Goal: Information Seeking & Learning: Learn about a topic

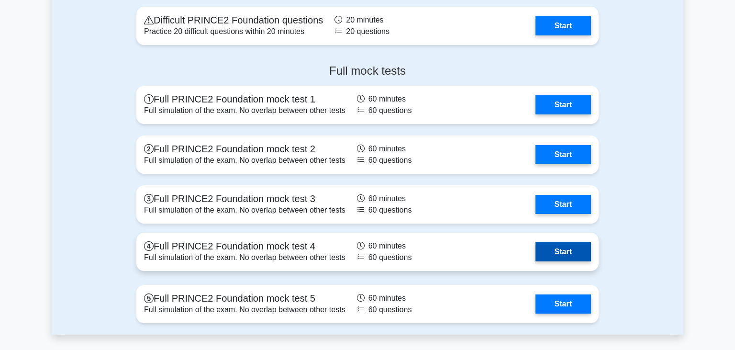
scroll to position [1364, 0]
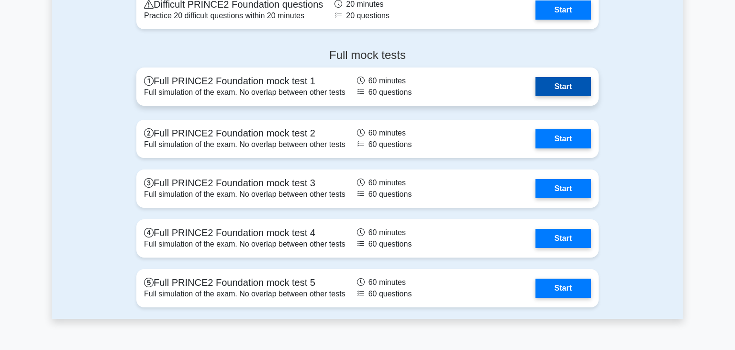
click at [556, 86] on link "Start" at bounding box center [563, 86] width 56 height 19
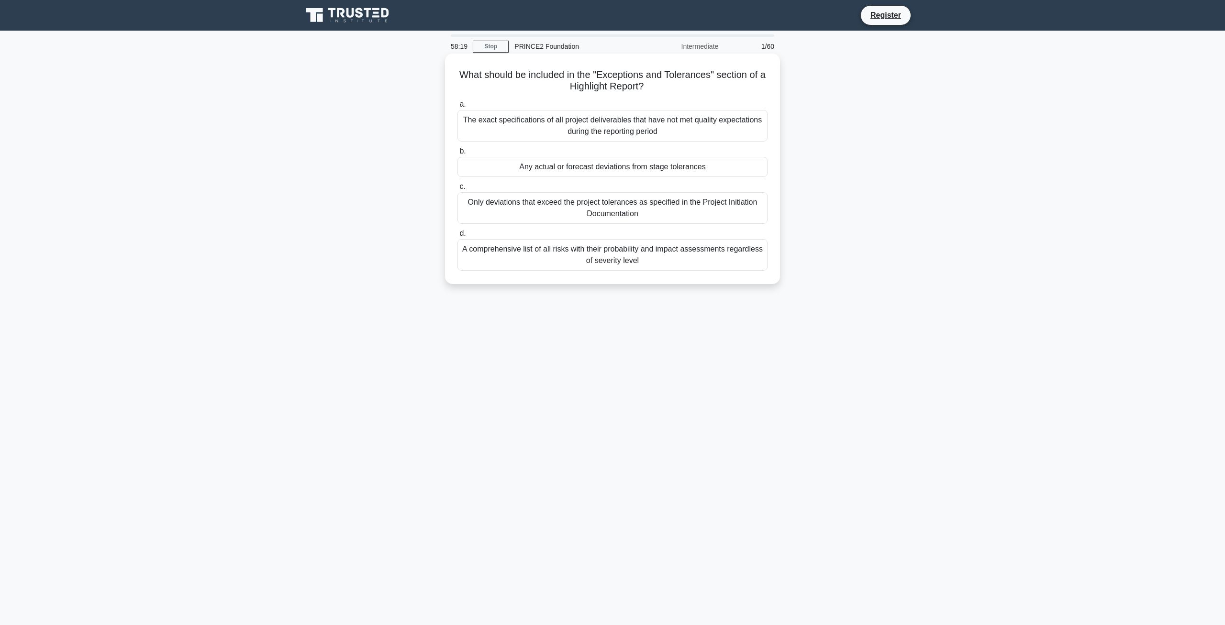
click at [545, 217] on div "Only deviations that exceed the project tolerances as specified in the Project …" at bounding box center [612, 208] width 310 height 32
click at [457, 190] on input "c. Only deviations that exceed the project tolerances as specified in the Proje…" at bounding box center [457, 187] width 0 height 6
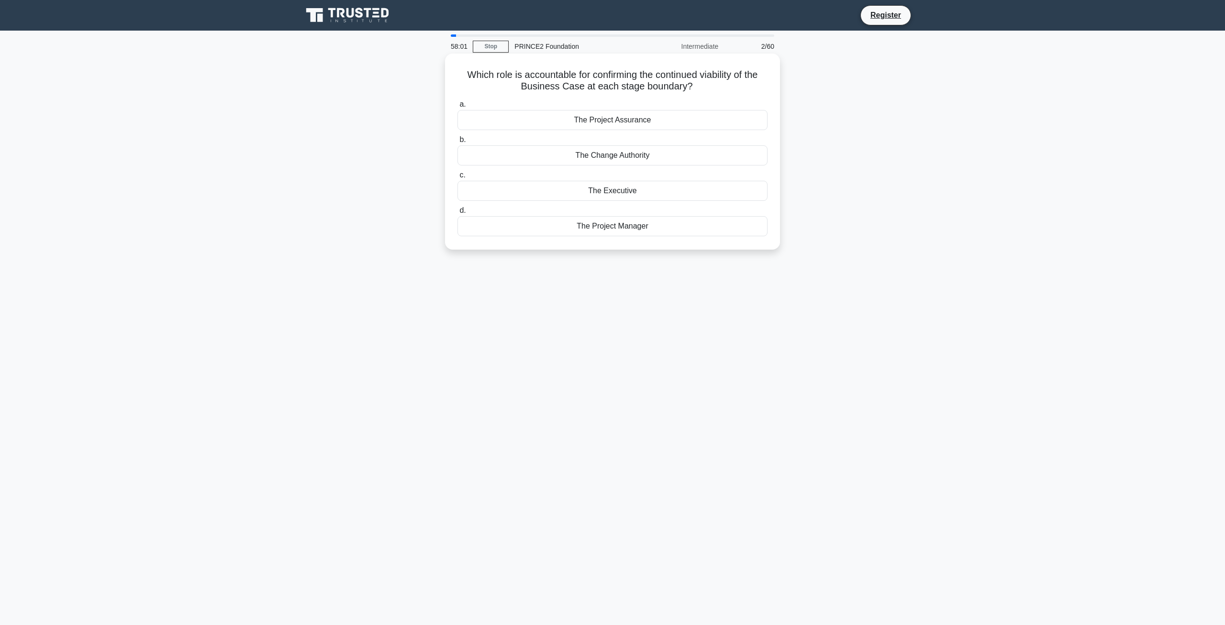
click at [593, 228] on div "The Project Manager" at bounding box center [612, 226] width 310 height 20
click at [457, 214] on input "d. The Project Manager" at bounding box center [457, 211] width 0 height 6
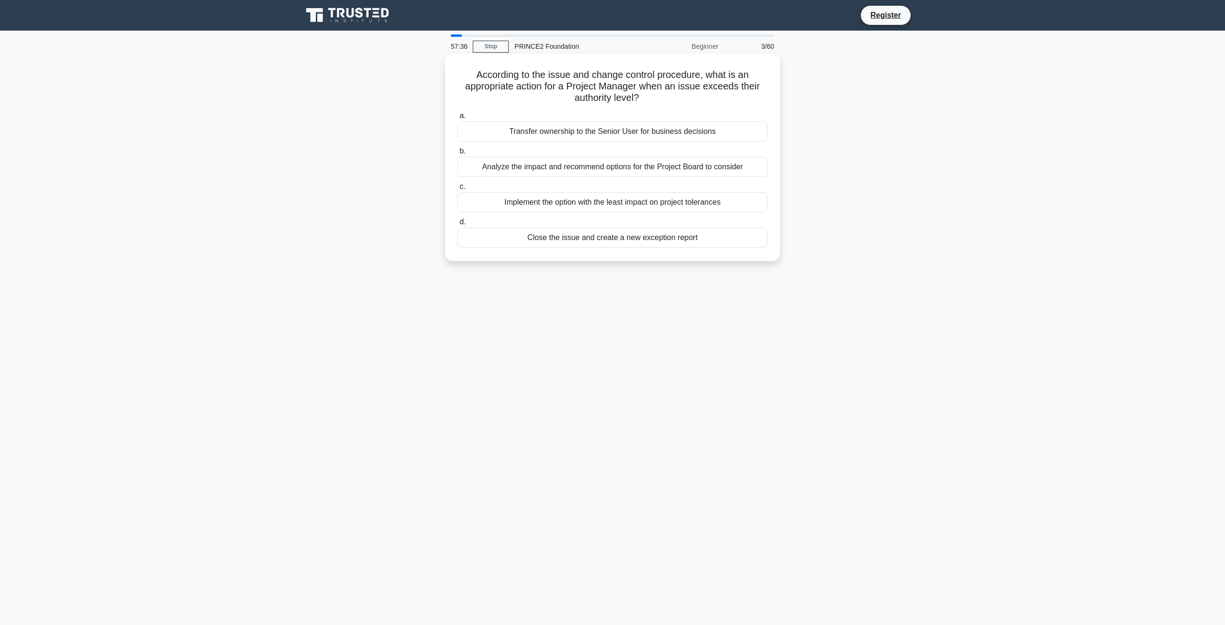
click at [621, 134] on div "Transfer ownership to the Senior User for business decisions" at bounding box center [612, 132] width 310 height 20
click at [457, 119] on input "a. Transfer ownership to the Senior User for business decisions" at bounding box center [457, 116] width 0 height 6
click at [574, 205] on div "The Team Communication Record" at bounding box center [612, 202] width 310 height 20
click at [457, 190] on input "c. The Team Communication Record" at bounding box center [457, 187] width 0 height 6
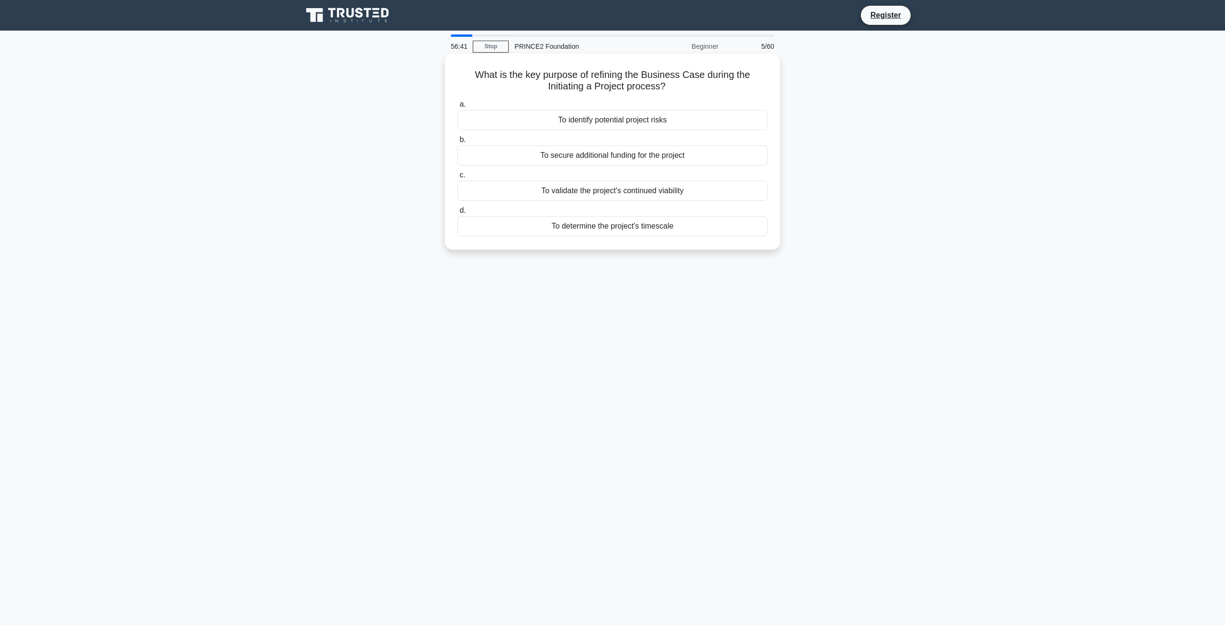
click at [606, 124] on div "To identify potential project risks" at bounding box center [612, 120] width 310 height 20
click at [457, 108] on input "a. To identify potential project risks" at bounding box center [457, 104] width 0 height 6
click at [591, 190] on div "Preparing the End Project Report" at bounding box center [612, 191] width 310 height 20
click at [457, 178] on input "c. Preparing the End Project Report" at bounding box center [457, 175] width 0 height 6
click at [547, 193] on div "How quickly the variation can be implemented" at bounding box center [612, 191] width 310 height 20
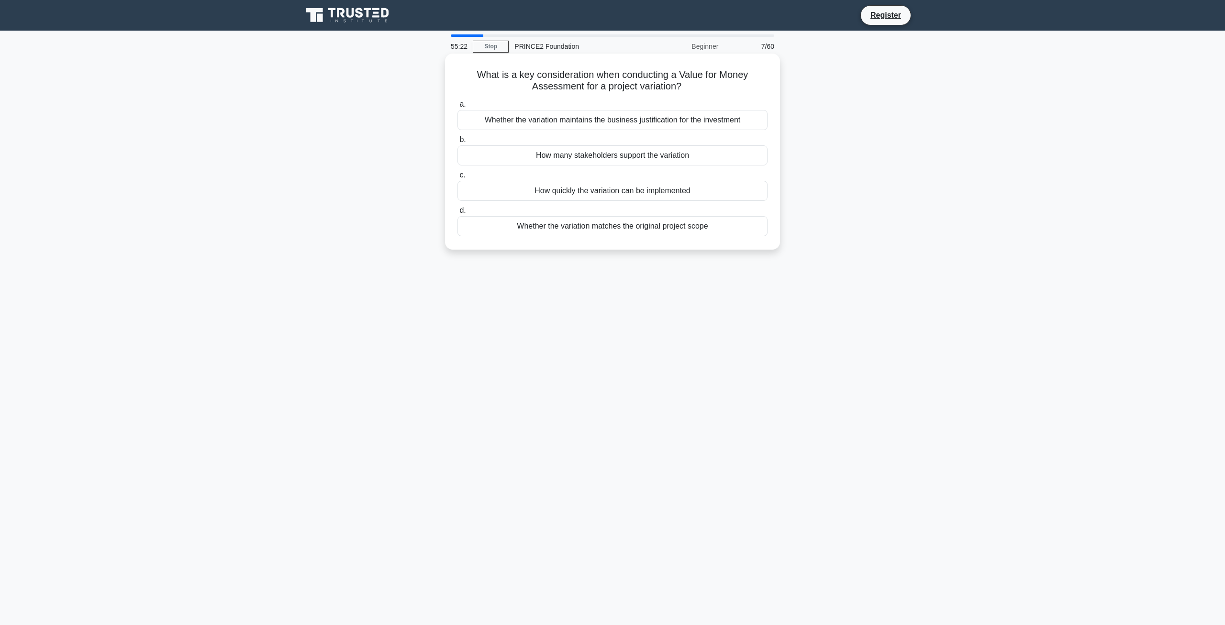
click at [457, 178] on input "c. How quickly the variation can be implemented" at bounding box center [457, 175] width 0 height 6
click at [565, 125] on div "Incorporate compliance checkpoints into stage boundaries and quality activities" at bounding box center [612, 120] width 310 height 20
click at [457, 108] on input "a. Incorporate compliance checkpoints into stage boundaries and quality activit…" at bounding box center [457, 104] width 0 height 6
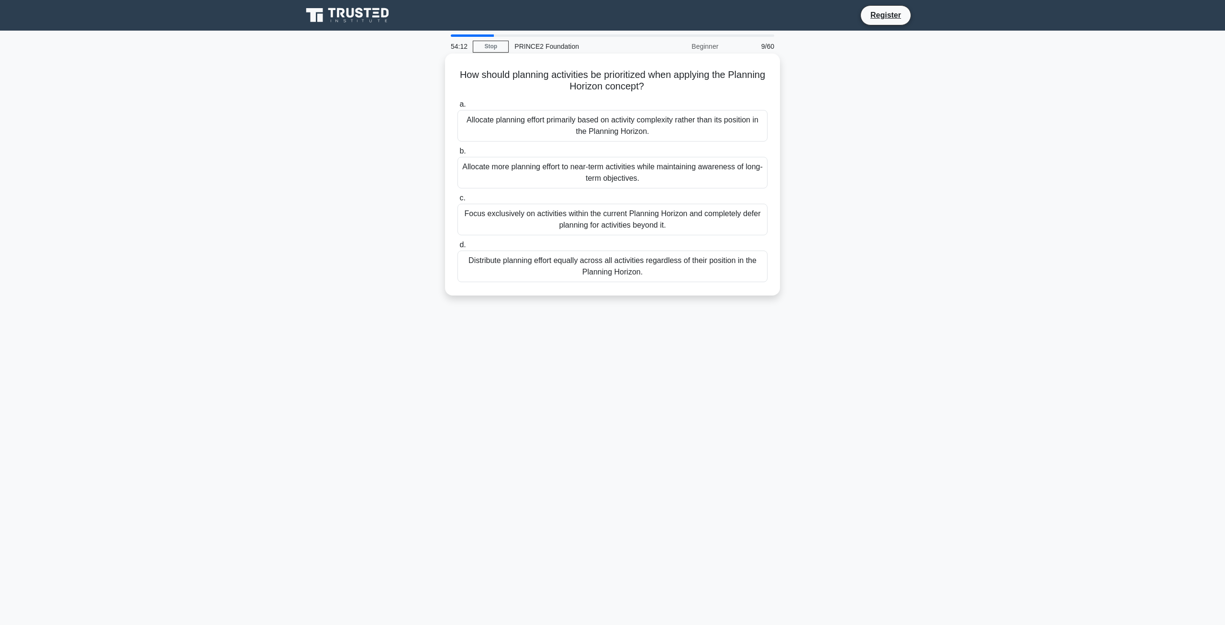
click at [533, 138] on div "Allocate planning effort primarily based on activity complexity rather than its…" at bounding box center [612, 126] width 310 height 32
click at [457, 108] on input "a. Allocate planning effort primarily based on activity complexity rather than …" at bounding box center [457, 104] width 0 height 6
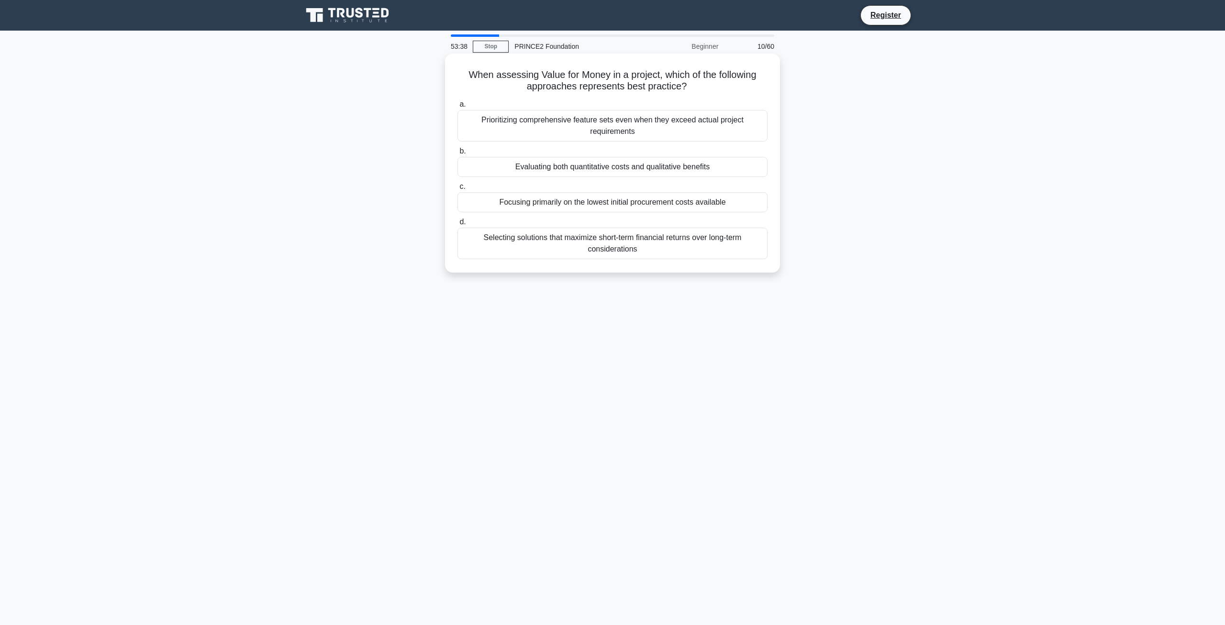
click at [547, 172] on div "Evaluating both quantitative costs and qualitative benefits" at bounding box center [612, 167] width 310 height 20
click at [457, 155] on input "b. Evaluating both quantitative costs and qualitative benefits" at bounding box center [457, 151] width 0 height 6
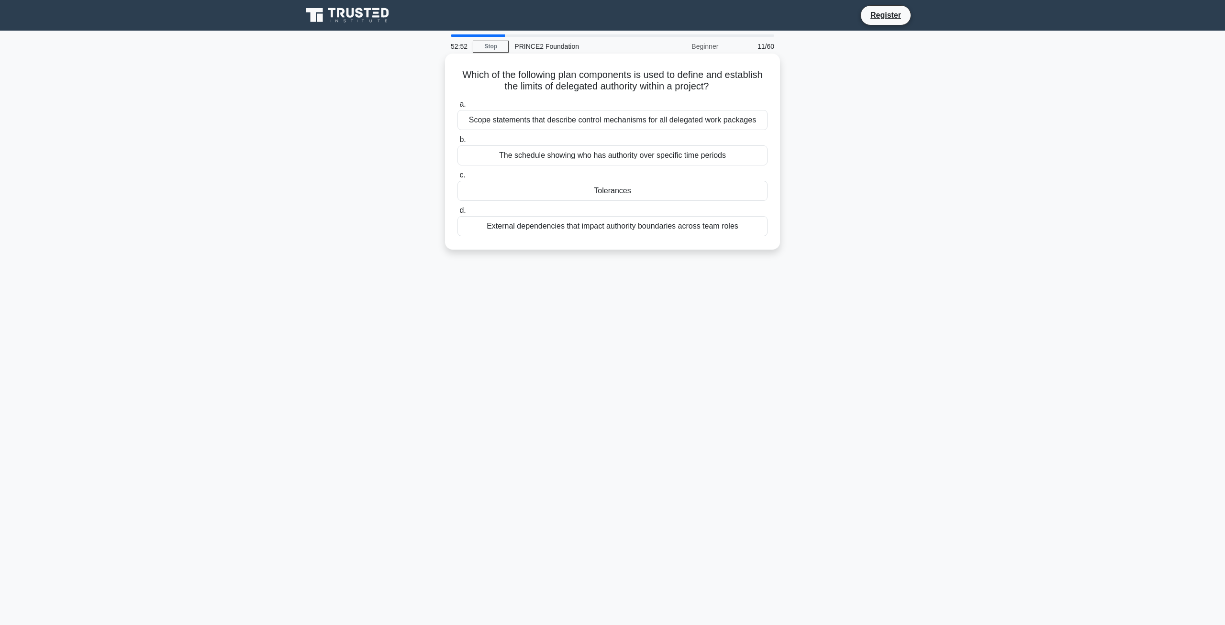
click at [537, 121] on div "Scope statements that describe control mechanisms for all delegated work packag…" at bounding box center [612, 120] width 310 height 20
click at [457, 108] on input "a. Scope statements that describe control mechanisms for all delegated work pac…" at bounding box center [457, 104] width 0 height 6
click at [593, 226] on div "To manage the daily activities of the project management team" at bounding box center [612, 226] width 310 height 20
click at [457, 214] on input "d. To manage the daily activities of the project management team" at bounding box center [457, 211] width 0 height 6
click at [573, 158] on div "Actual progress compared against planned progress" at bounding box center [612, 155] width 310 height 20
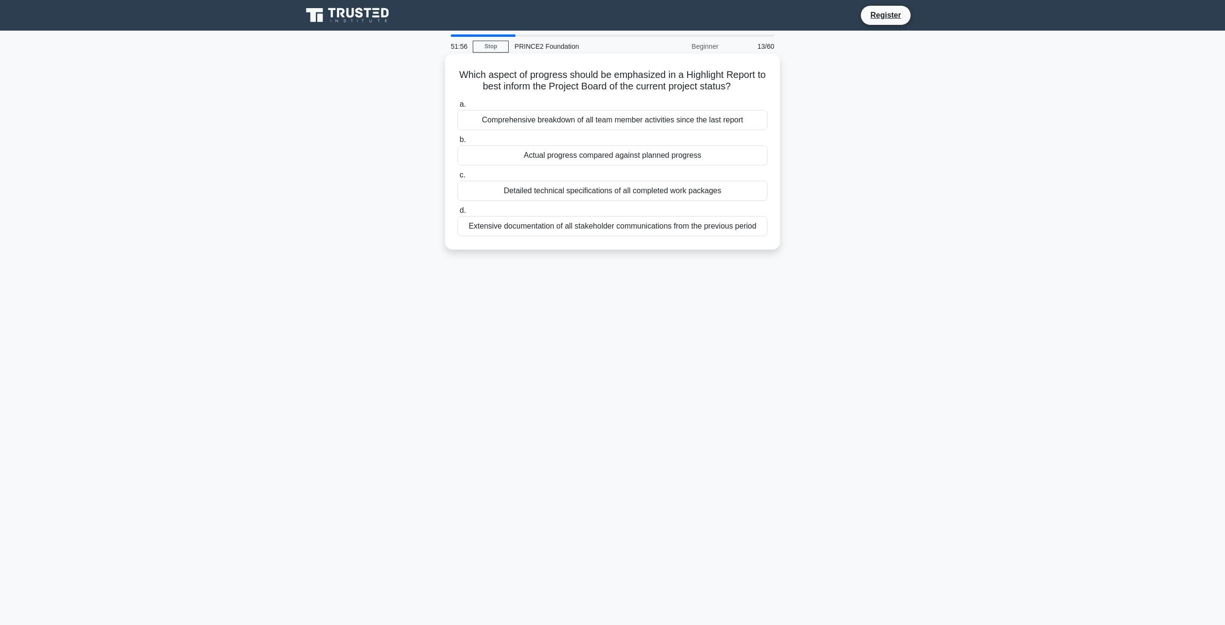
click at [457, 143] on input "b. Actual progress compared against planned progress" at bounding box center [457, 140] width 0 height 6
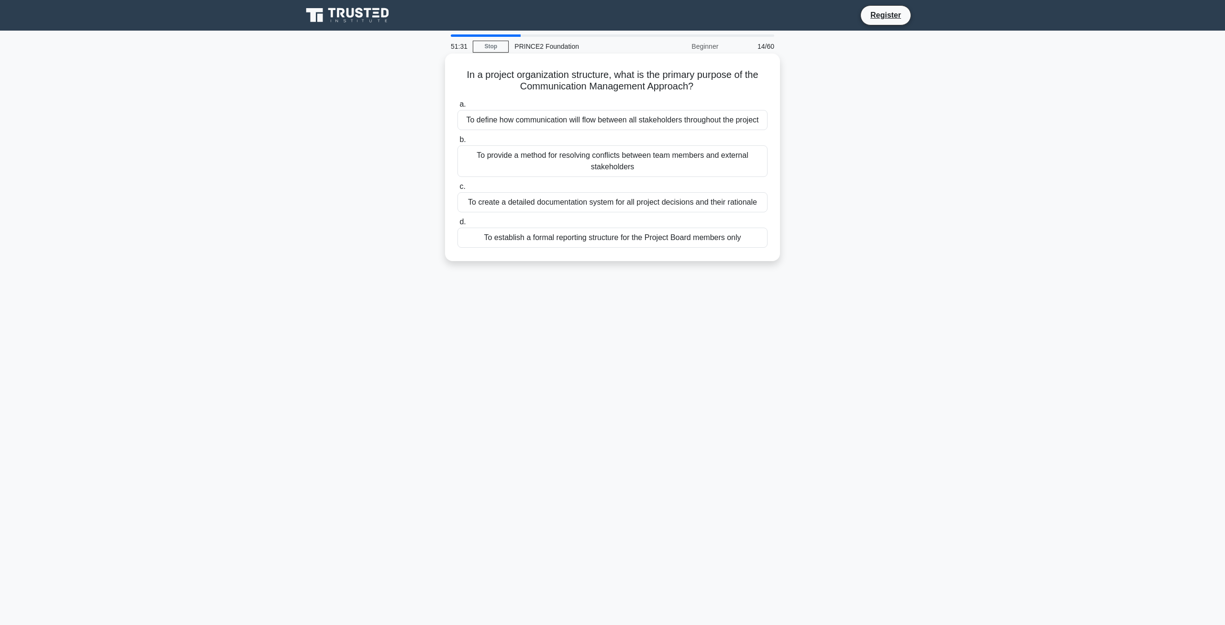
click at [618, 121] on div "To define how communication will flow between all stakeholders throughout the p…" at bounding box center [612, 120] width 310 height 20
click at [457, 108] on input "a. To define how communication will flow between all stakeholders throughout th…" at bounding box center [457, 104] width 0 height 6
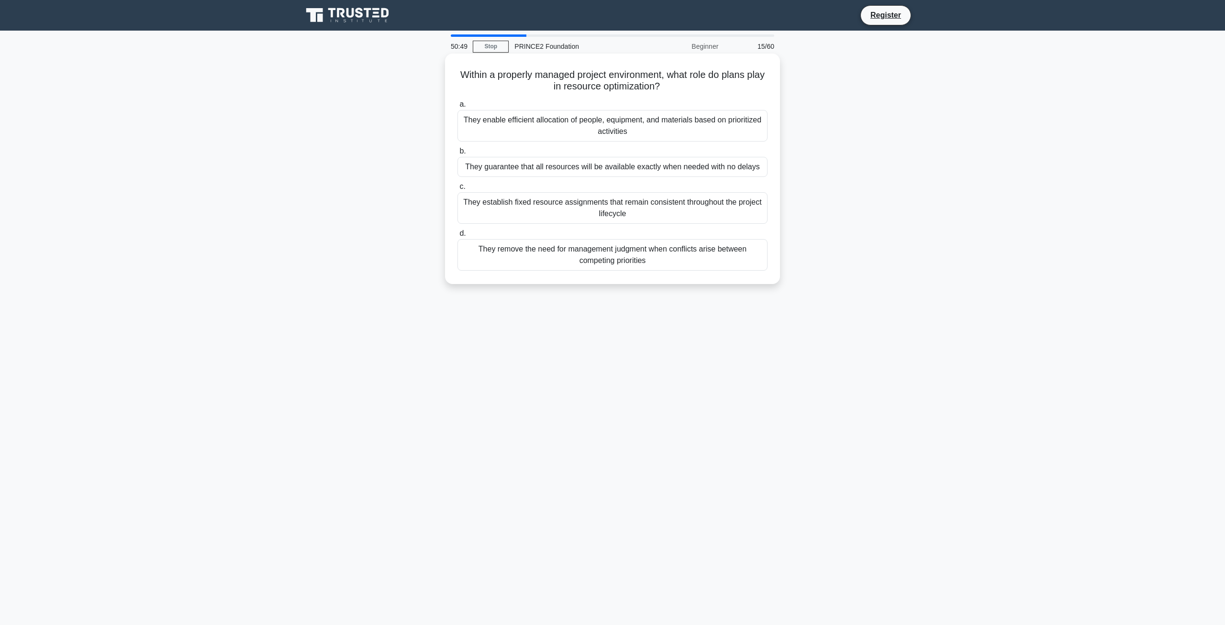
click at [547, 129] on div "They enable efficient allocation of people, equipment, and materials based on p…" at bounding box center [612, 126] width 310 height 32
click at [457, 108] on input "a. They enable efficient allocation of people, equipment, and materials based o…" at bounding box center [457, 104] width 0 height 6
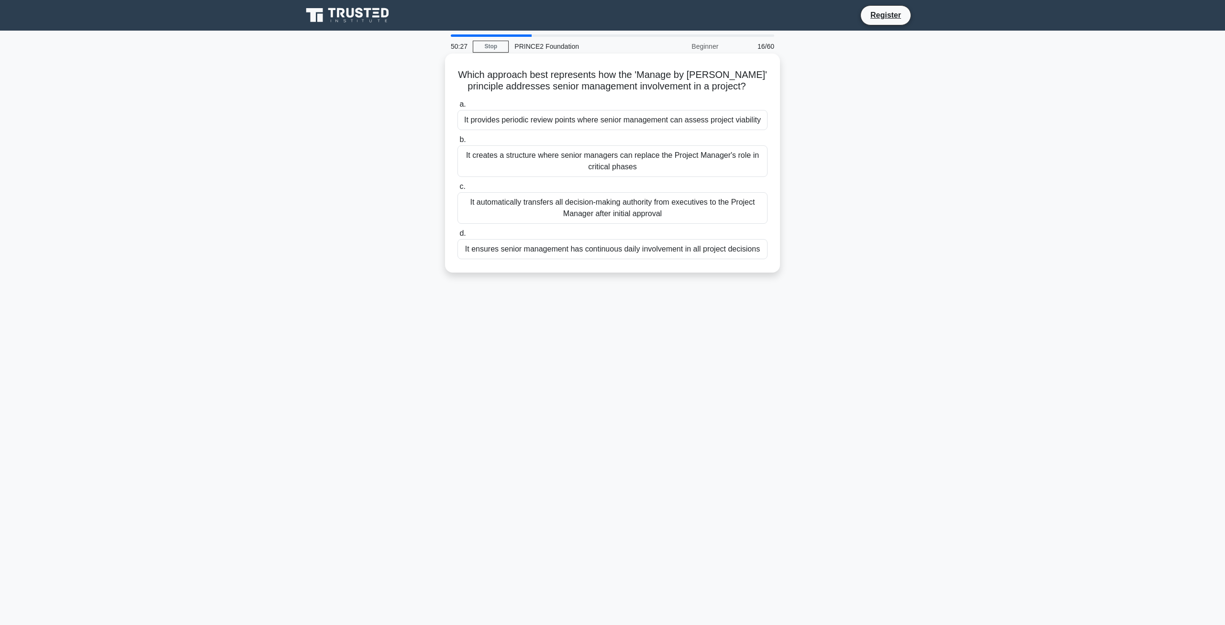
click at [552, 128] on div "It provides periodic review points where senior management can assess project v…" at bounding box center [612, 120] width 310 height 20
click at [457, 108] on input "a. It provides periodic review points where senior management can assess projec…" at bounding box center [457, 104] width 0 height 6
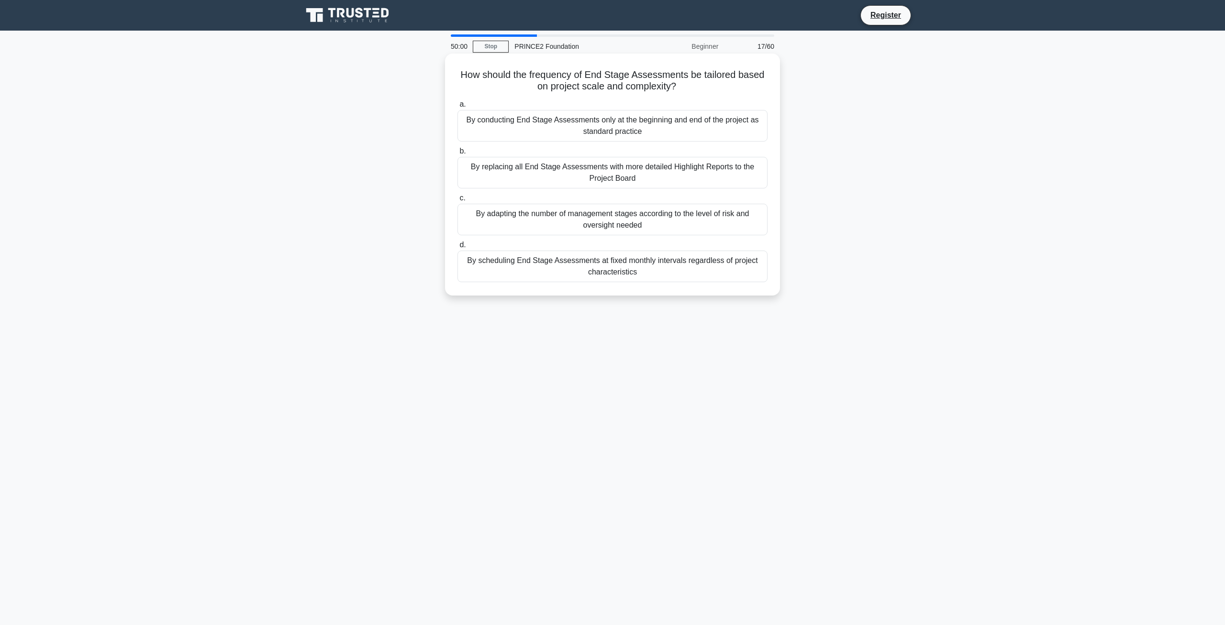
click at [557, 220] on div "By adapting the number of management stages according to the level of risk and …" at bounding box center [612, 220] width 310 height 32
click at [457, 201] on input "c. By adapting the number of management stages according to the level of risk a…" at bounding box center [457, 198] width 0 height 6
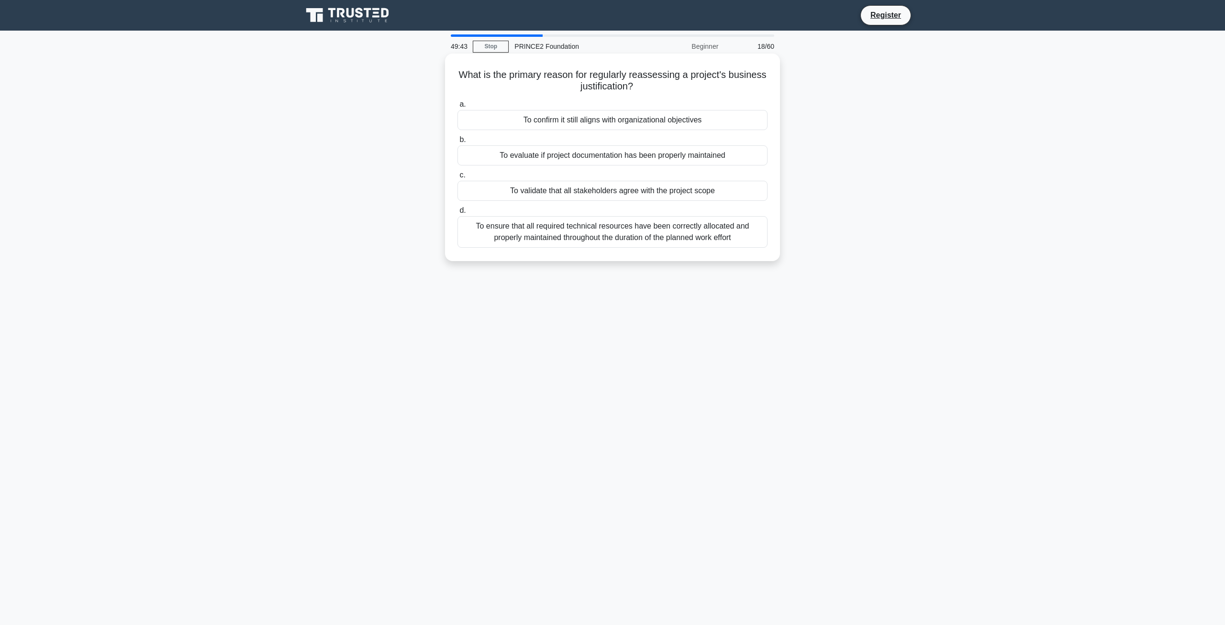
click at [569, 123] on div "To confirm it still aligns with organizational objectives" at bounding box center [612, 120] width 310 height 20
click at [457, 108] on input "a. To confirm it still aligns with organizational objectives" at bounding box center [457, 104] width 0 height 6
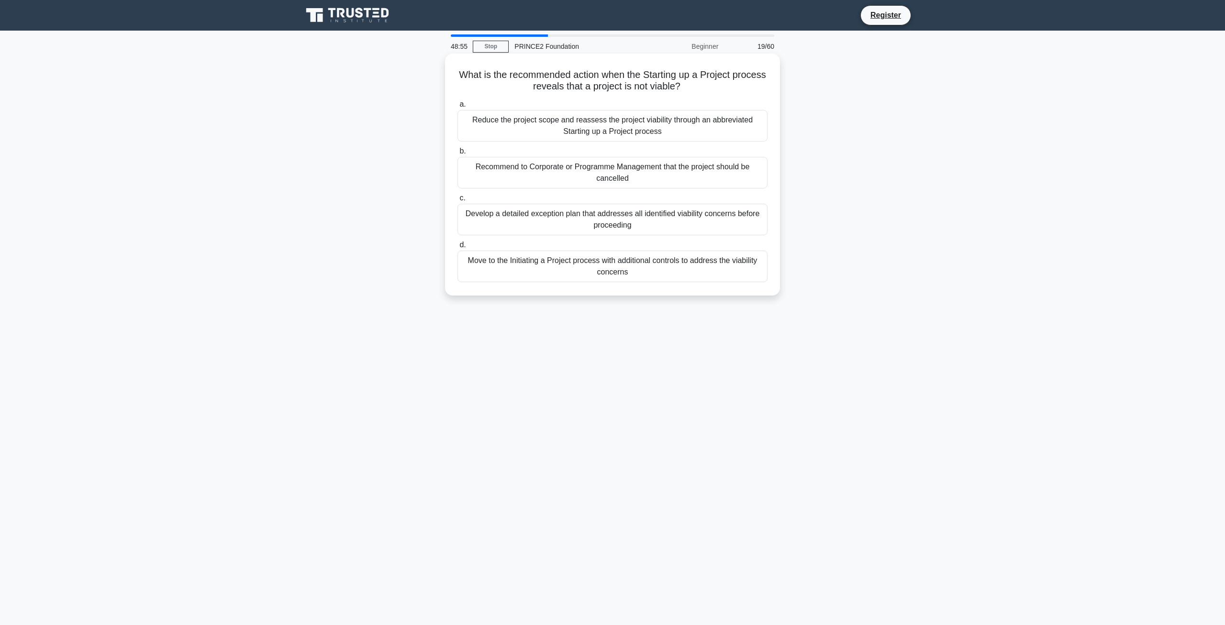
click at [553, 178] on div "Recommend to Corporate or Programme Management that the project should be cance…" at bounding box center [612, 173] width 310 height 32
click at [457, 155] on input "b. Recommend to Corporate or Programme Management that the project should be ca…" at bounding box center [457, 151] width 0 height 6
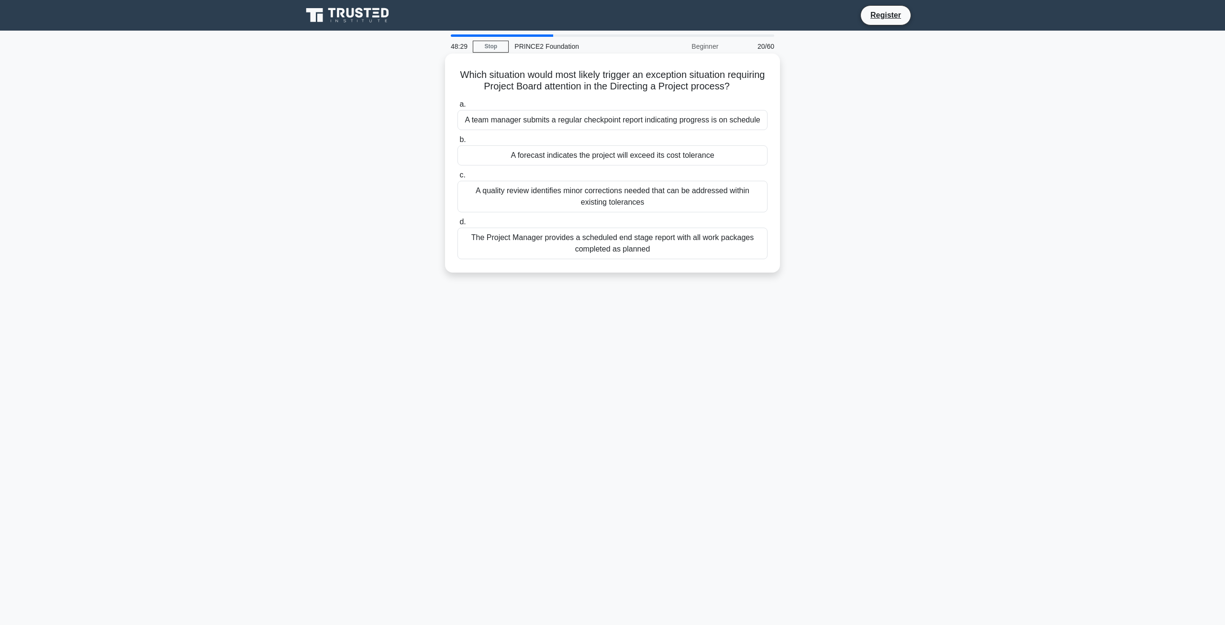
click at [530, 198] on div "A quality review identifies minor corrections needed that can be addressed with…" at bounding box center [612, 197] width 310 height 32
click at [457, 178] on input "c. A quality review identifies minor corrections needed that can be addressed w…" at bounding box center [457, 175] width 0 height 6
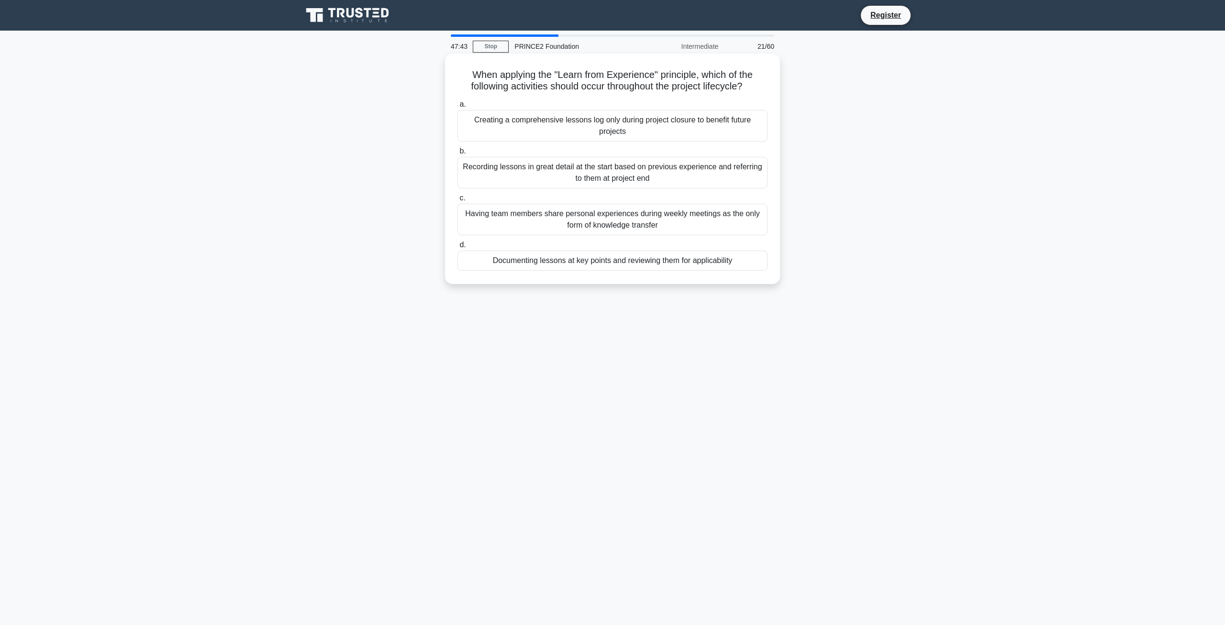
click at [531, 261] on div "Documenting lessons at key points and reviewing them for applicability" at bounding box center [612, 261] width 310 height 20
click at [457, 248] on input "d. Documenting lessons at key points and reviewing them for applicability" at bounding box center [457, 245] width 0 height 6
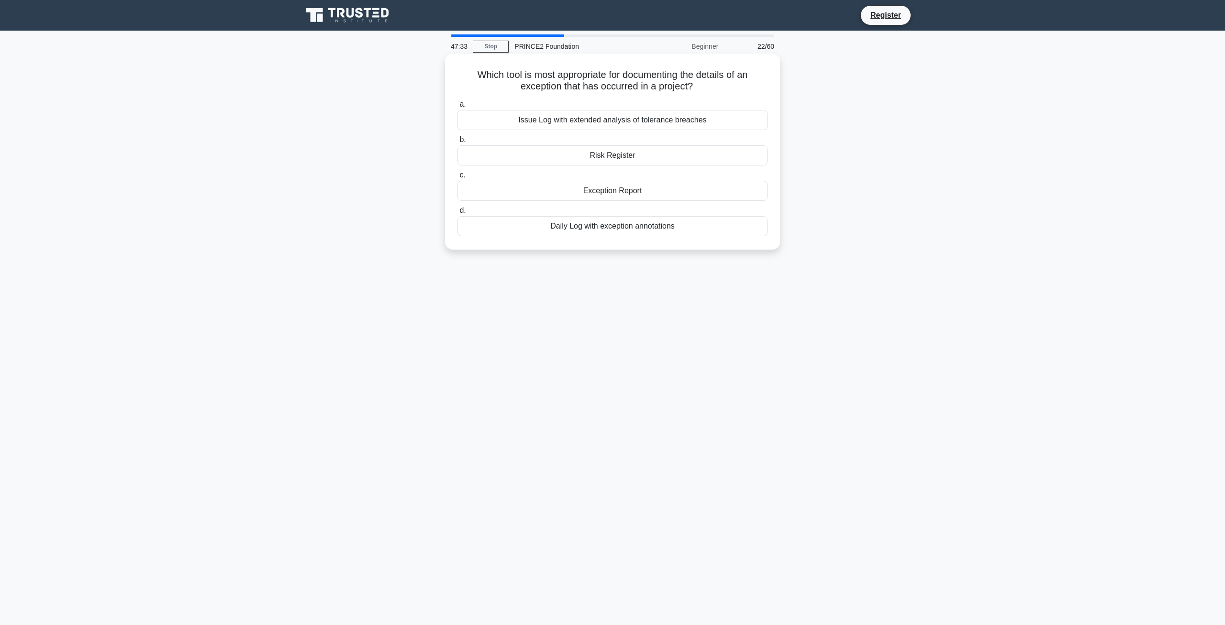
click at [608, 189] on div "Exception Report" at bounding box center [612, 191] width 310 height 20
click at [457, 178] on input "c. Exception Report" at bounding box center [457, 175] width 0 height 6
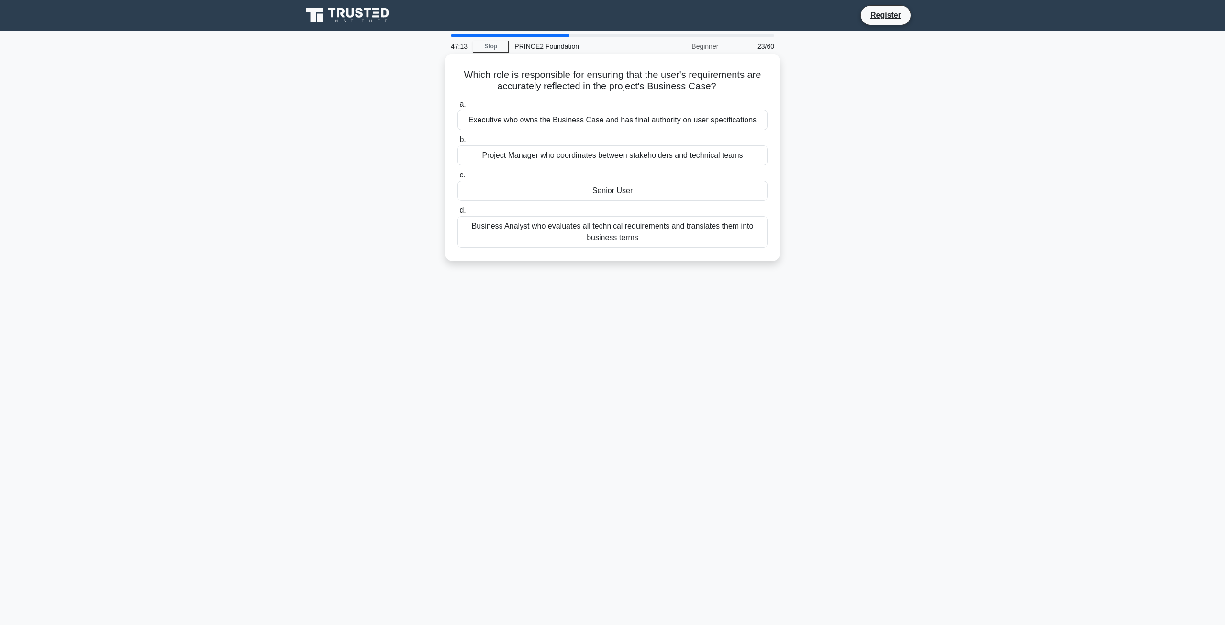
click at [571, 193] on div "Senior User" at bounding box center [612, 191] width 310 height 20
click at [457, 178] on input "c. Senior User" at bounding box center [457, 175] width 0 height 6
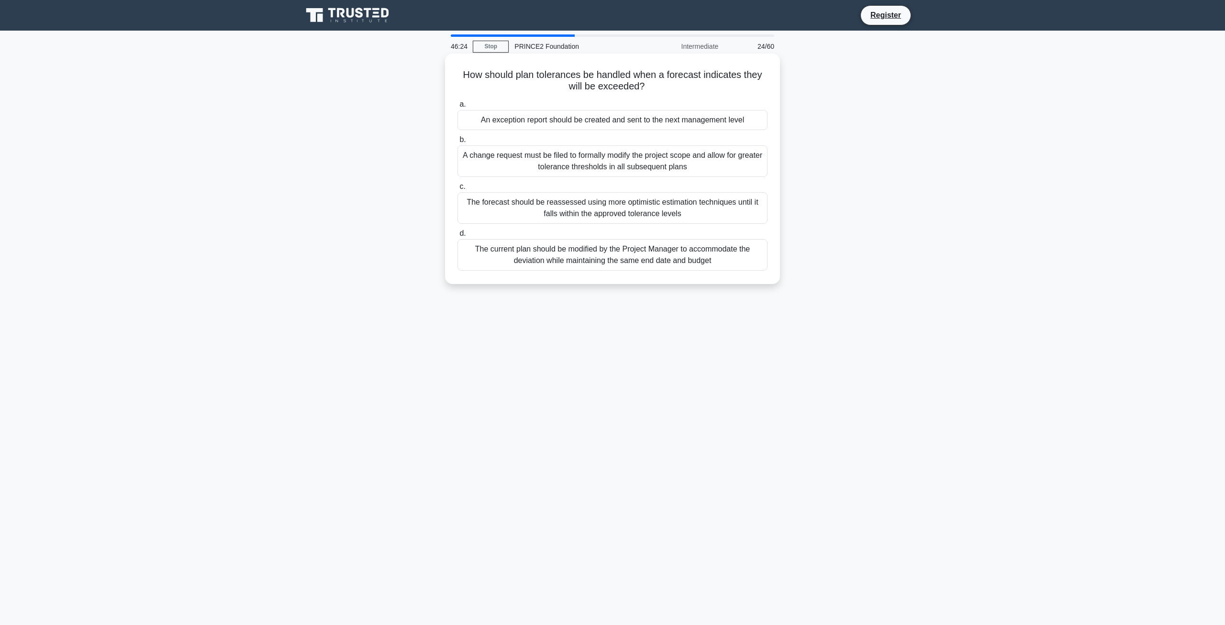
click at [626, 119] on div "An exception report should be created and sent to the next management level" at bounding box center [612, 120] width 310 height 20
click at [457, 108] on input "a. An exception report should be created and sent to the next management level" at bounding box center [457, 104] width 0 height 6
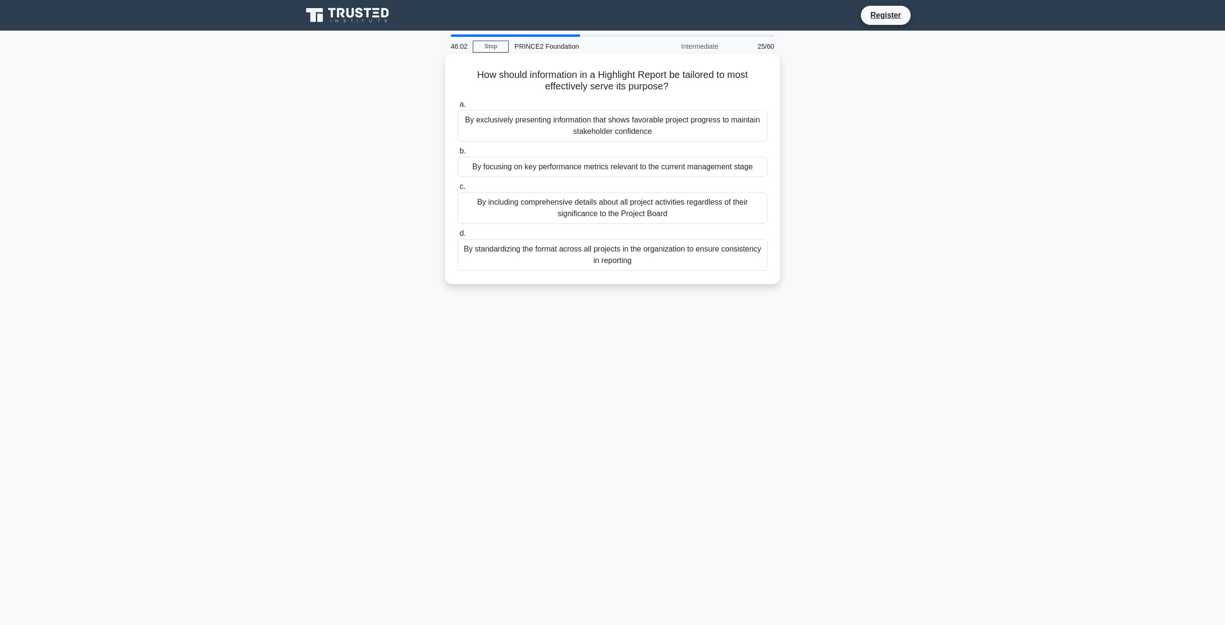
click at [587, 164] on div "By focusing on key performance metrics relevant to the current management stage" at bounding box center [612, 167] width 310 height 20
click at [457, 155] on input "b. By focusing on key performance metrics relevant to the current management st…" at bounding box center [457, 151] width 0 height 6
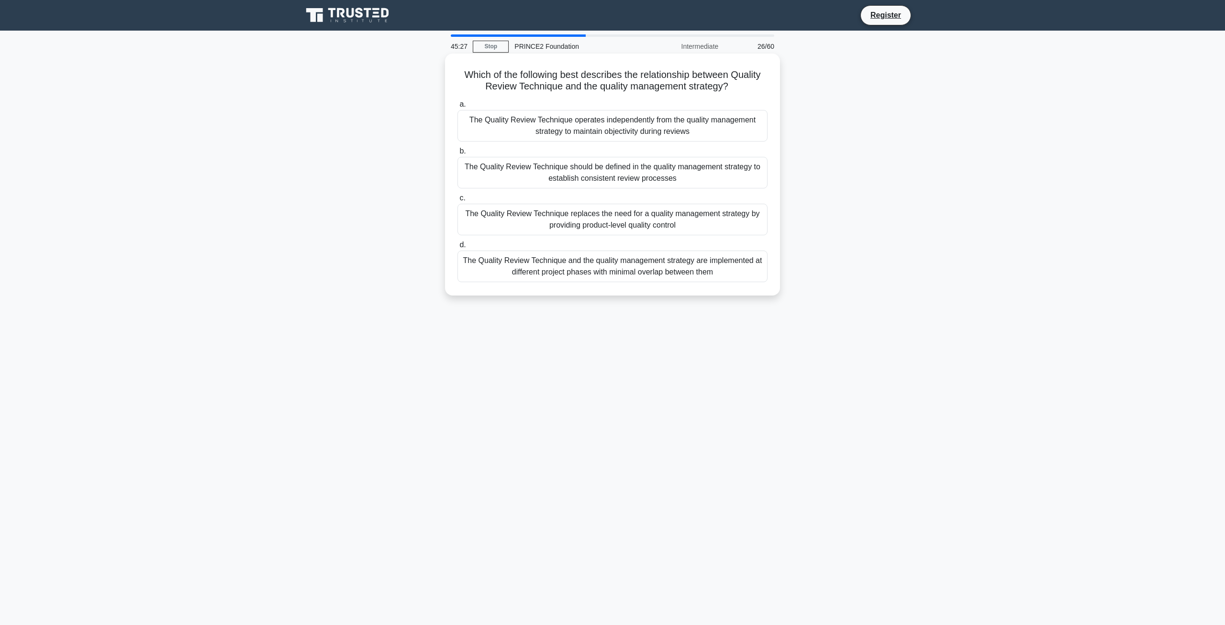
click at [516, 121] on div "The Quality Review Technique operates independently from the quality management…" at bounding box center [612, 126] width 310 height 32
click at [457, 108] on input "a. The Quality Review Technique operates independently from the quality managem…" at bounding box center [457, 104] width 0 height 6
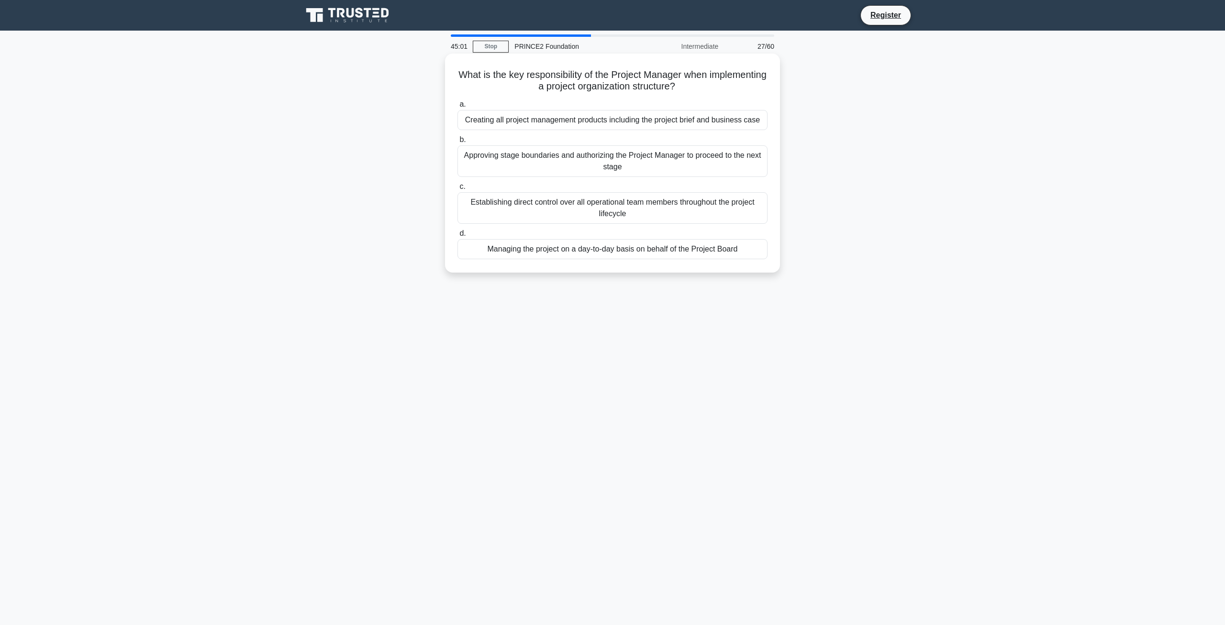
click at [567, 251] on div "Managing the project on a day-to-day basis on behalf of the Project Board" at bounding box center [612, 249] width 310 height 20
click at [457, 237] on input "d. Managing the project on a day-to-day basis on behalf of the Project Board" at bounding box center [457, 234] width 0 height 6
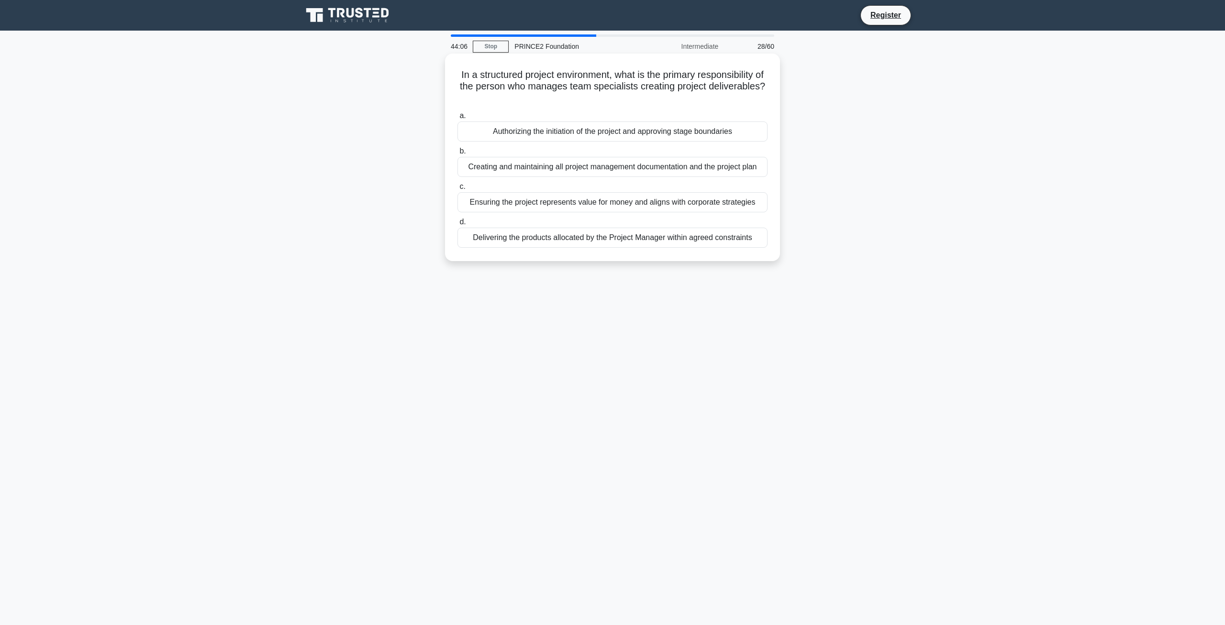
click at [563, 170] on div "Creating and maintaining all project management documentation and the project p…" at bounding box center [612, 167] width 310 height 20
click at [457, 155] on input "b. Creating and maintaining all project management documentation and the projec…" at bounding box center [457, 151] width 0 height 6
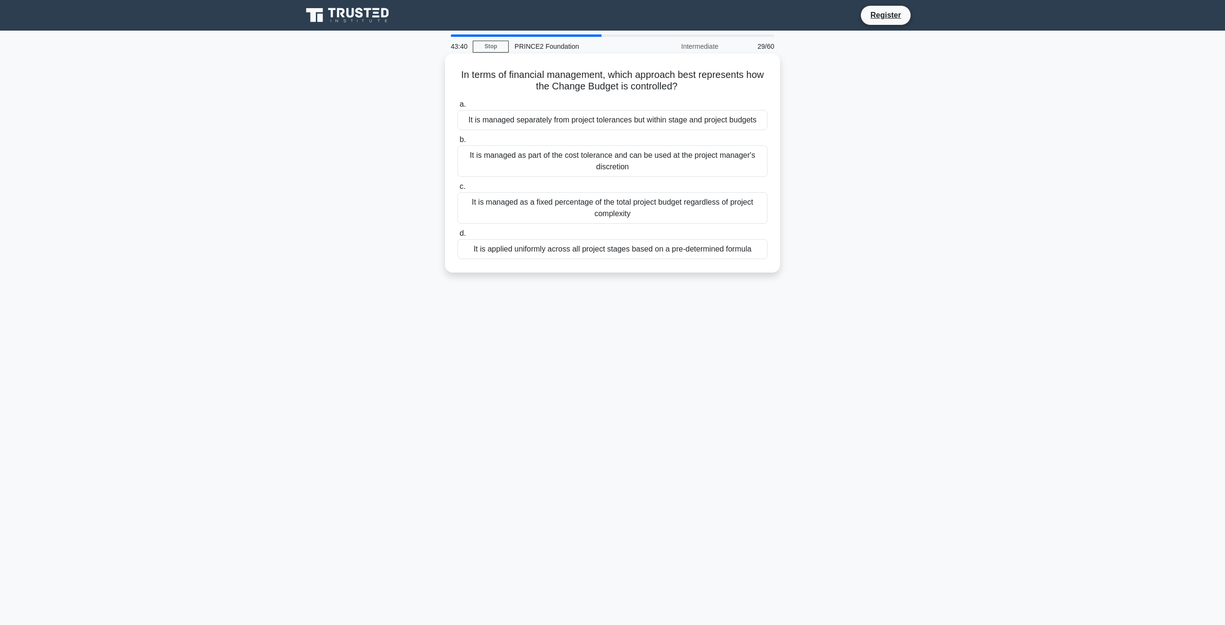
click at [577, 124] on div "It is managed separately from project tolerances but within stage and project b…" at bounding box center [612, 120] width 310 height 20
click at [457, 108] on input "a. It is managed separately from project tolerances but within stage and projec…" at bounding box center [457, 104] width 0 height 6
click at [576, 127] on div "It should define a process to evaluate if the off-specification requires correc…" at bounding box center [612, 120] width 310 height 20
click at [457, 108] on input "a. It should define a process to evaluate if the off-specification requires cor…" at bounding box center [457, 104] width 0 height 6
click at [590, 206] on div "To oversee the execution of project activities when tolerance levels are within…" at bounding box center [612, 208] width 310 height 32
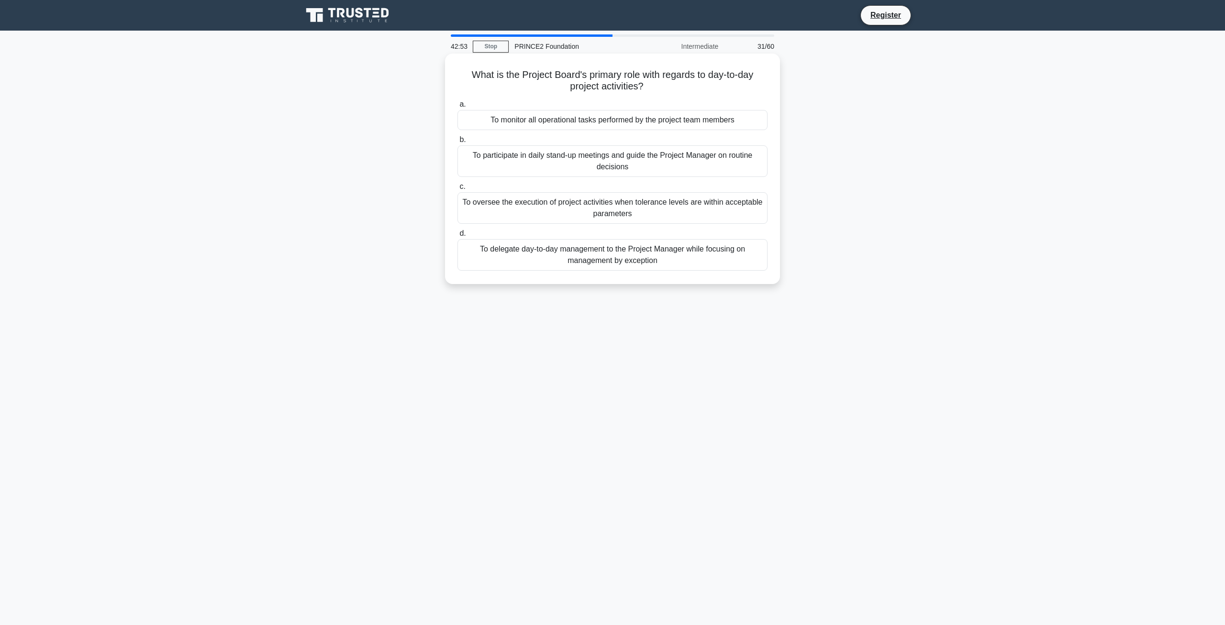
click at [457, 190] on input "c. To oversee the execution of project activities when tolerance levels are wit…" at bounding box center [457, 187] width 0 height 6
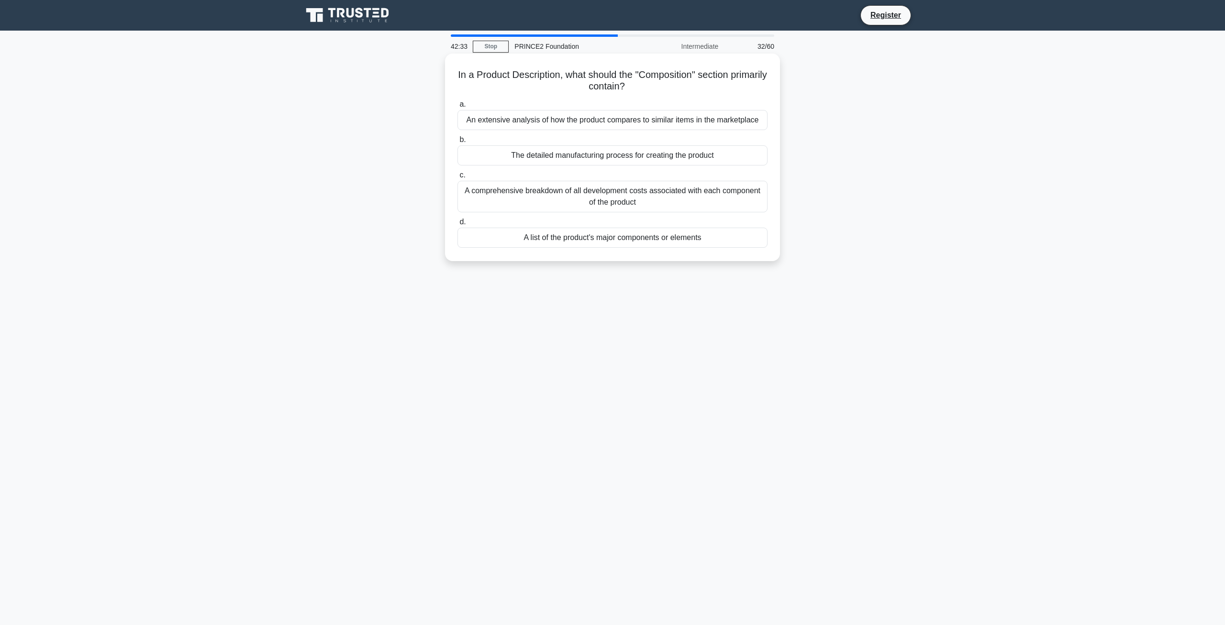
click at [609, 202] on div "A comprehensive breakdown of all development costs associated with each compone…" at bounding box center [612, 197] width 310 height 32
click at [457, 178] on input "c. A comprehensive breakdown of all development costs associated with each comp…" at bounding box center [457, 175] width 0 height 6
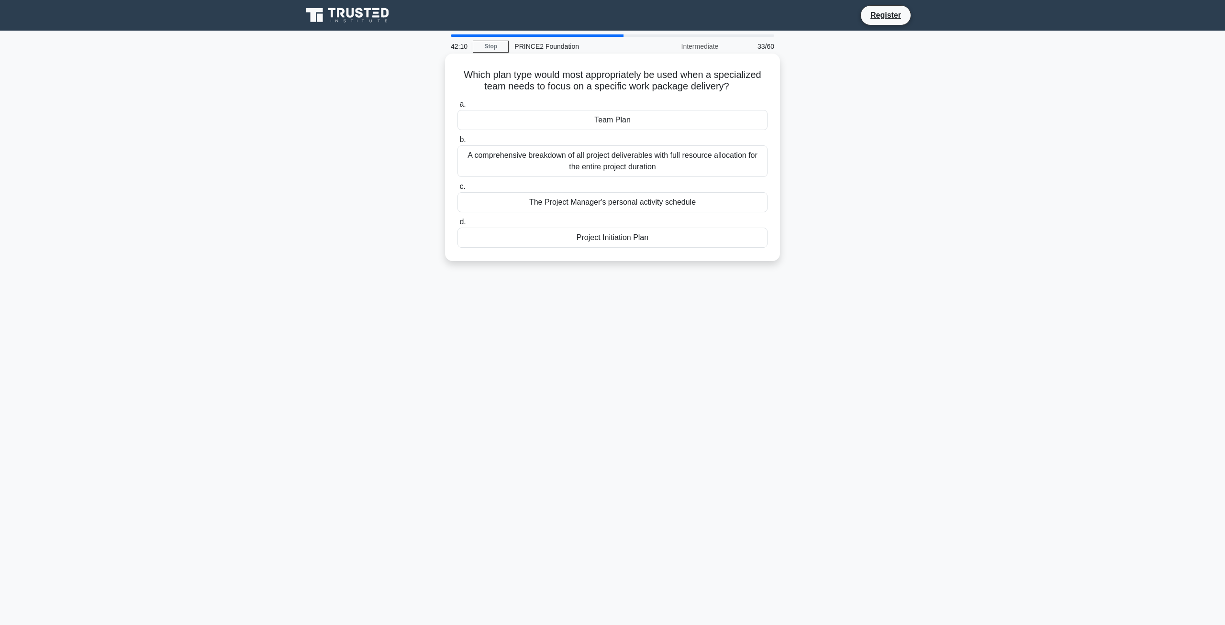
click at [638, 124] on div "Team Plan" at bounding box center [612, 120] width 310 height 20
click at [457, 108] on input "a. Team Plan" at bounding box center [457, 104] width 0 height 6
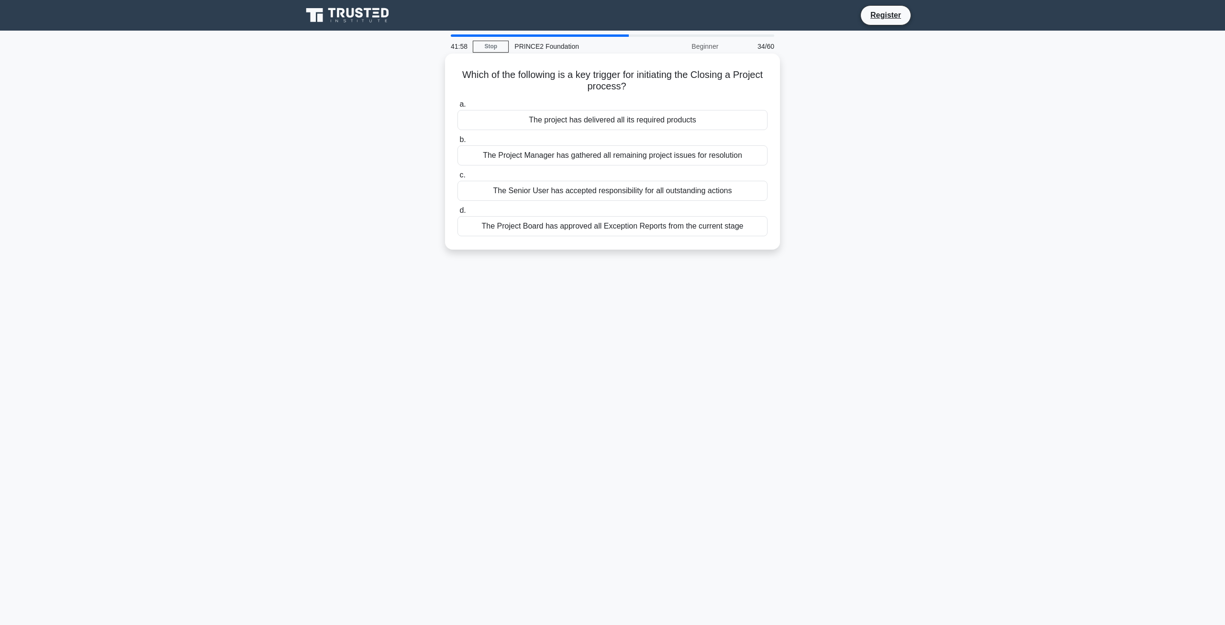
click at [666, 120] on div "The project has delivered all its required products" at bounding box center [612, 120] width 310 height 20
click at [457, 108] on input "a. The project has delivered all its required products" at bounding box center [457, 104] width 0 height 6
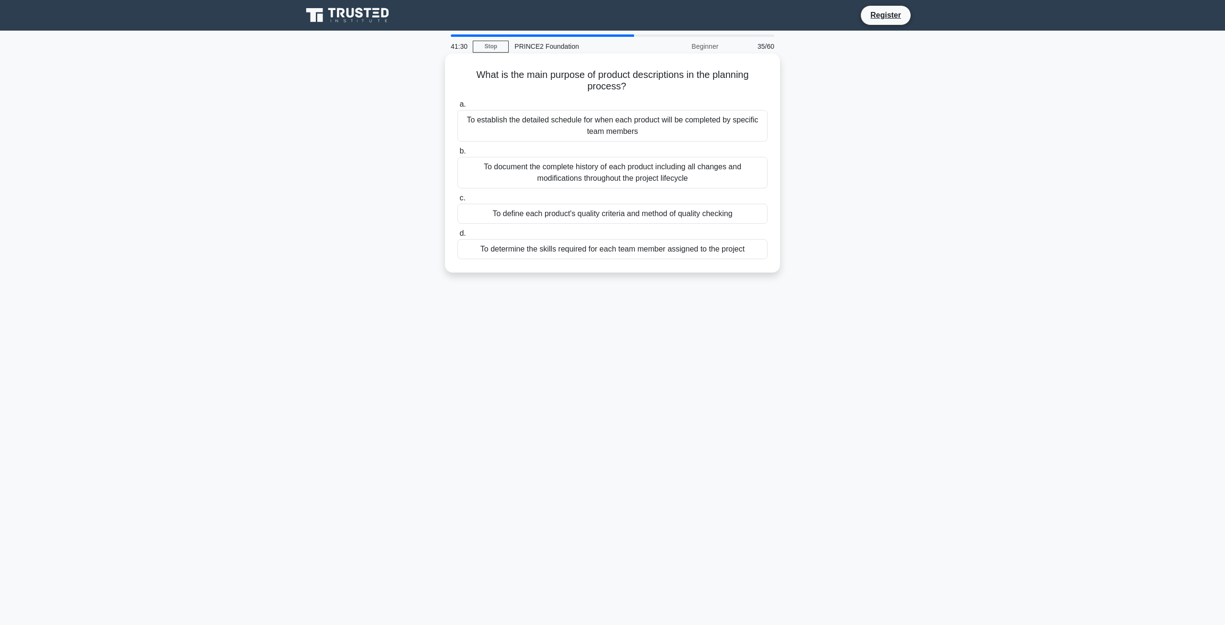
click at [528, 212] on div "To define each product's quality criteria and method of quality checking" at bounding box center [612, 214] width 310 height 20
click at [457, 201] on input "c. To define each product's quality criteria and method of quality checking" at bounding box center [457, 198] width 0 height 6
click at [593, 239] on div "By linking them to specific management products and reporting requirements" at bounding box center [612, 249] width 310 height 20
click at [457, 237] on input "d. By linking them to specific management products and reporting requirements" at bounding box center [457, 234] width 0 height 6
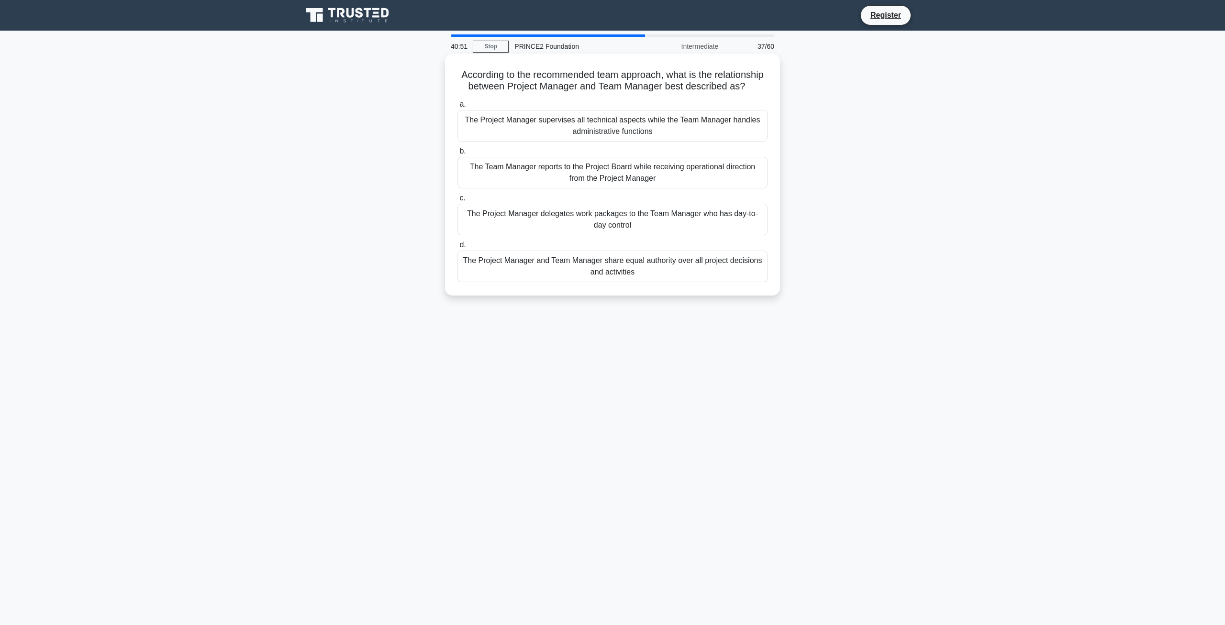
click at [531, 222] on div "The Project Manager delegates work packages to the Team Manager who has day-to-…" at bounding box center [612, 220] width 310 height 32
click at [457, 201] on input "c. The Project Manager delegates work packages to the Team Manager who has day-…" at bounding box center [457, 198] width 0 height 6
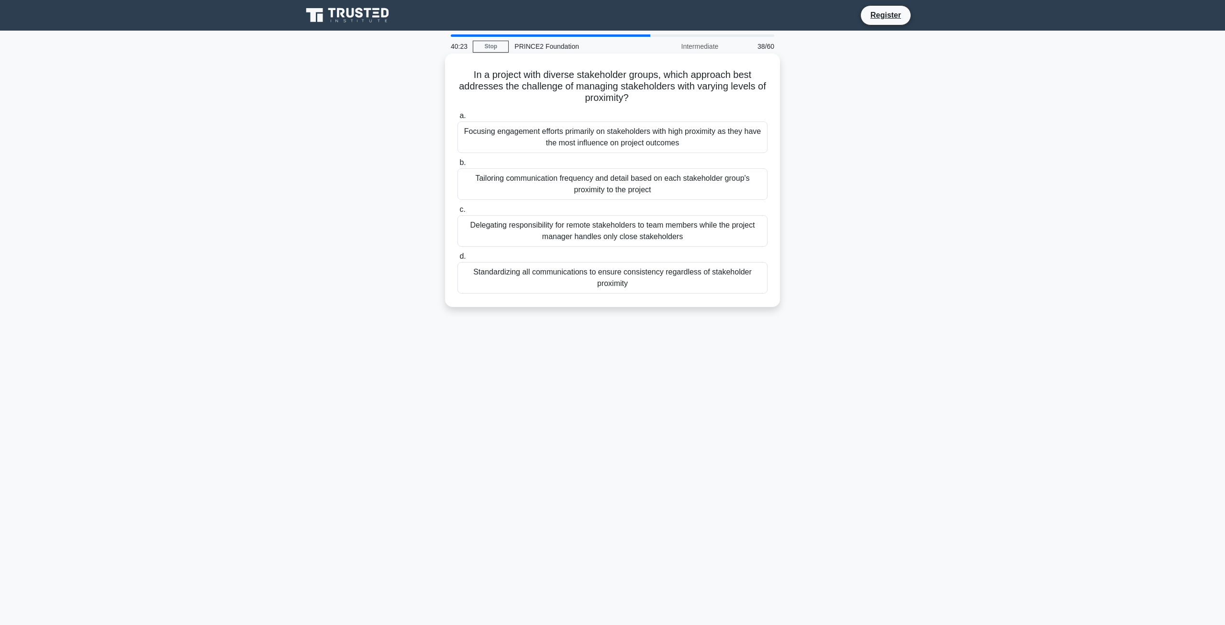
click at [516, 191] on div "Tailoring communication frequency and detail based on each stakeholder group's …" at bounding box center [612, 184] width 310 height 32
click at [457, 166] on input "b. Tailoring communication frequency and detail based on each stakeholder group…" at bounding box center [457, 163] width 0 height 6
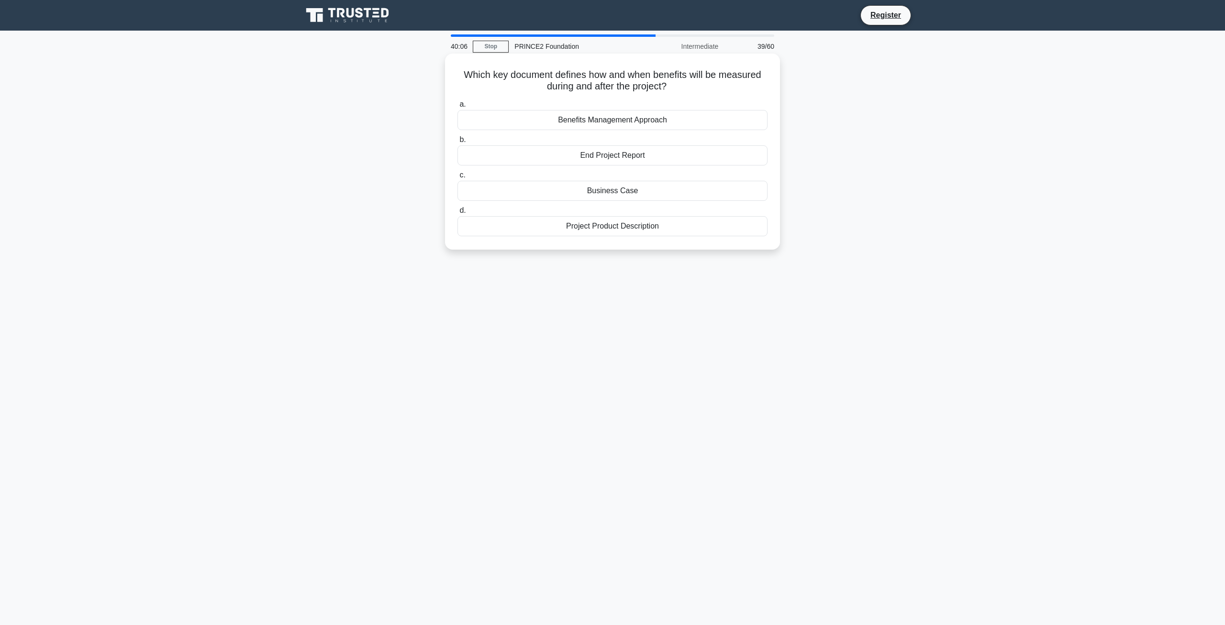
click at [613, 193] on div "Business Case" at bounding box center [612, 191] width 310 height 20
click at [457, 178] on input "c. Business Case" at bounding box center [457, 175] width 0 height 6
click at [589, 193] on div "Business Change Manager who then informs the Project Manager" at bounding box center [612, 191] width 310 height 20
click at [457, 178] on input "c. Business Change Manager who then informs the Project Manager" at bounding box center [457, 175] width 0 height 6
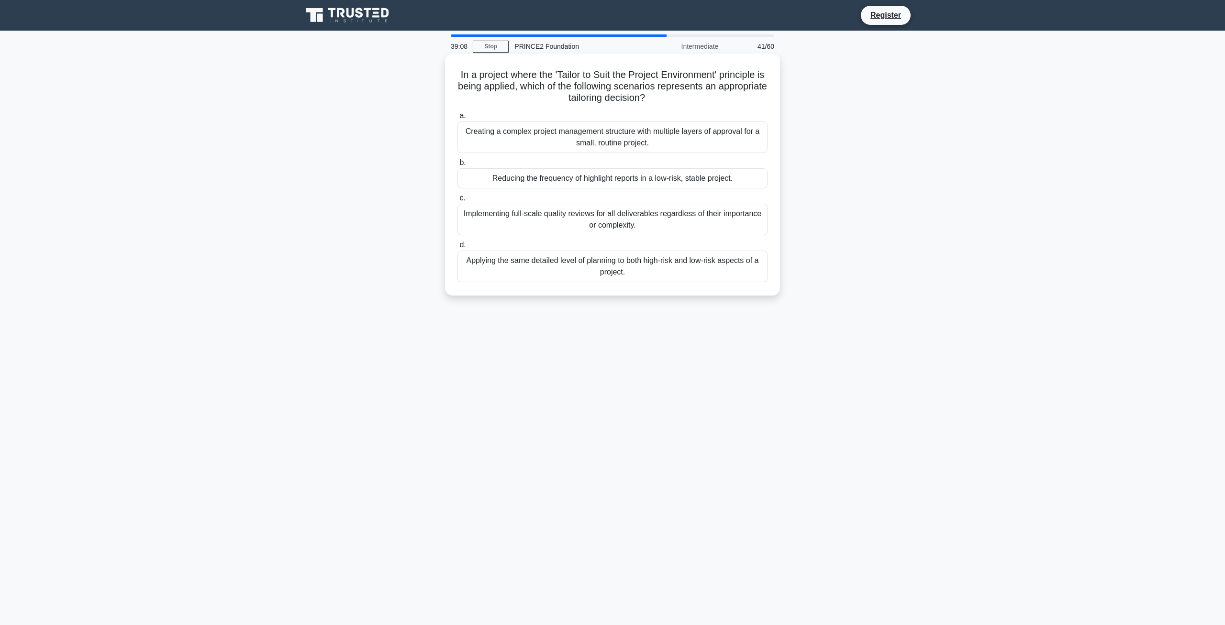
click at [654, 279] on div "Applying the same detailed level of planning to both high-risk and low-risk asp…" at bounding box center [612, 267] width 310 height 32
click at [653, 274] on div "Applying the same detailed level of planning to both high-risk and low-risk asp…" at bounding box center [612, 267] width 310 height 32
click at [457, 248] on input "d. Applying the same detailed level of planning to both high-risk and low-risk …" at bounding box center [457, 245] width 0 height 6
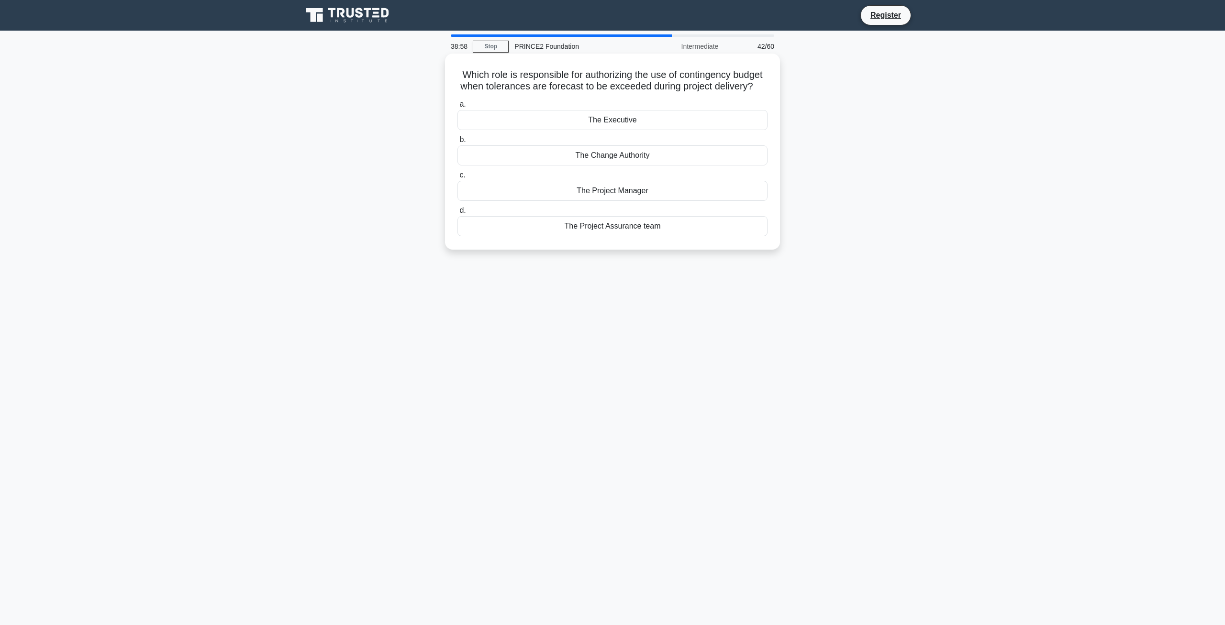
click at [613, 124] on div "The Executive" at bounding box center [612, 120] width 310 height 20
click at [457, 108] on input "a. The Executive" at bounding box center [457, 104] width 0 height 6
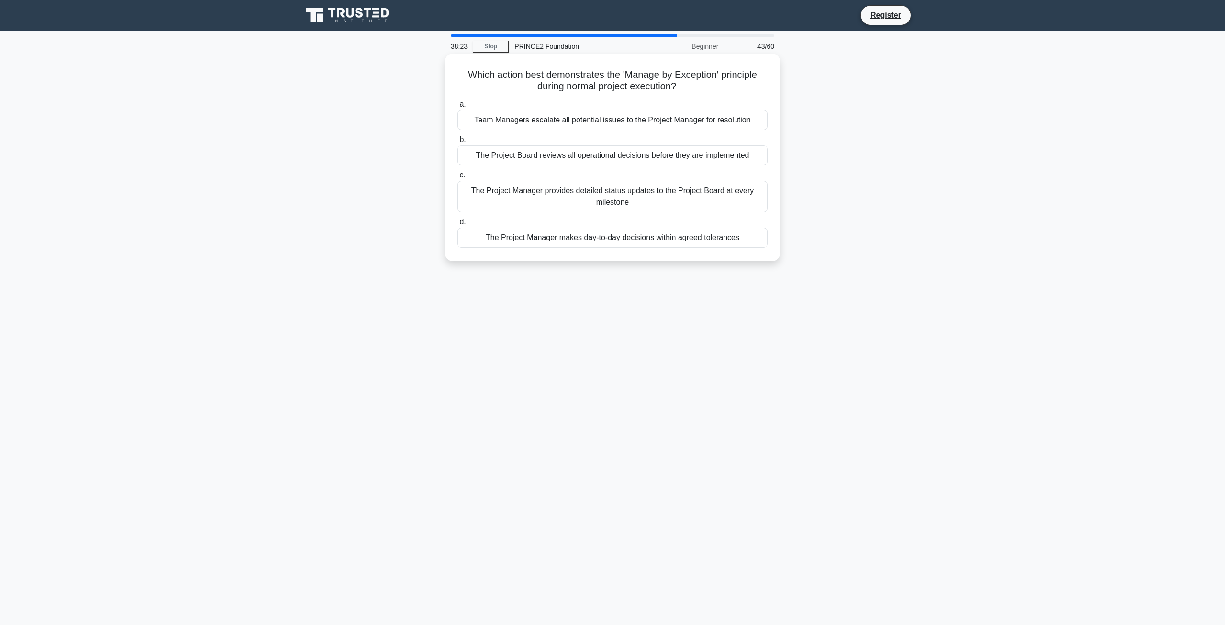
click at [652, 241] on div "The Project Manager makes day-to-day decisions within agreed tolerances" at bounding box center [612, 238] width 310 height 20
click at [457, 225] on input "d. The Project Manager makes day-to-day decisions within agreed tolerances" at bounding box center [457, 222] width 0 height 6
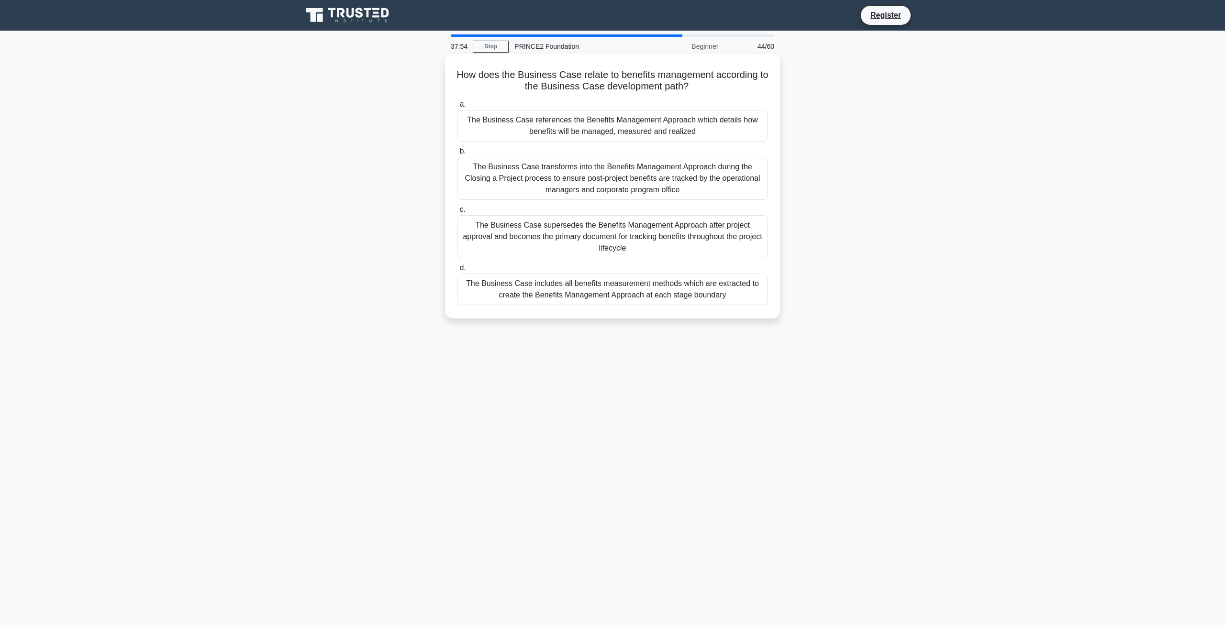
click at [586, 279] on div "The Business Case includes all benefits measurement methods which are extracted…" at bounding box center [612, 290] width 310 height 32
click at [457, 271] on input "d. The Business Case includes all benefits measurement methods which are extrac…" at bounding box center [457, 268] width 0 height 6
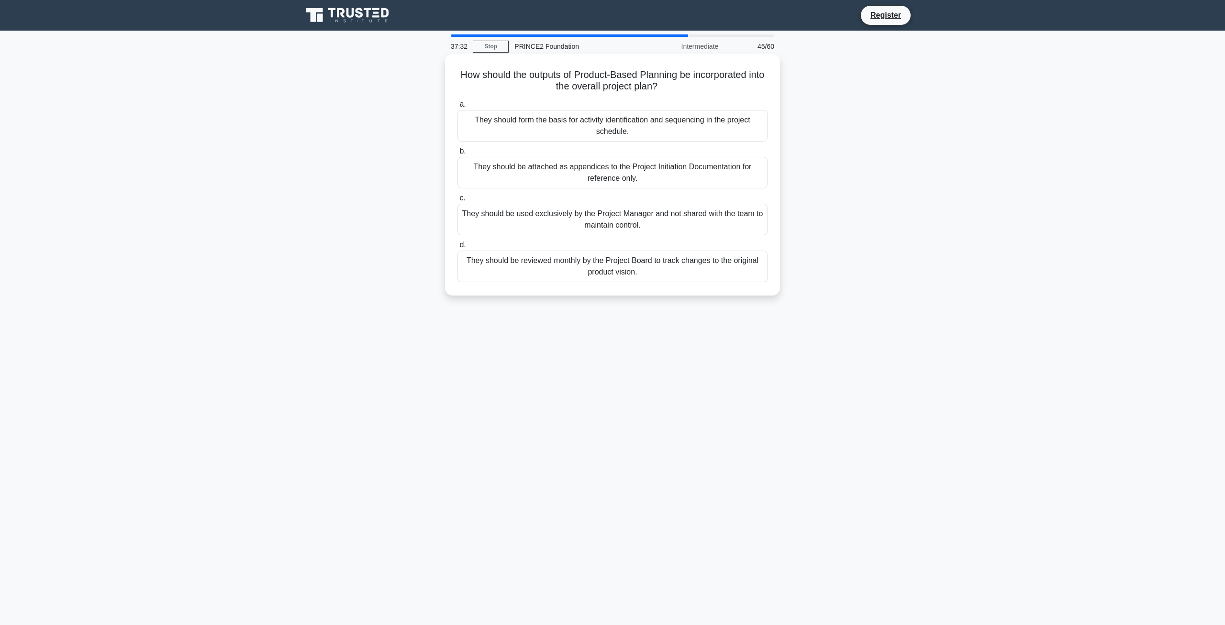
click at [549, 136] on div "They should form the basis for activity identification and sequencing in the pr…" at bounding box center [612, 126] width 310 height 32
click at [457, 108] on input "a. They should form the basis for activity identification and sequencing in the…" at bounding box center [457, 104] width 0 height 6
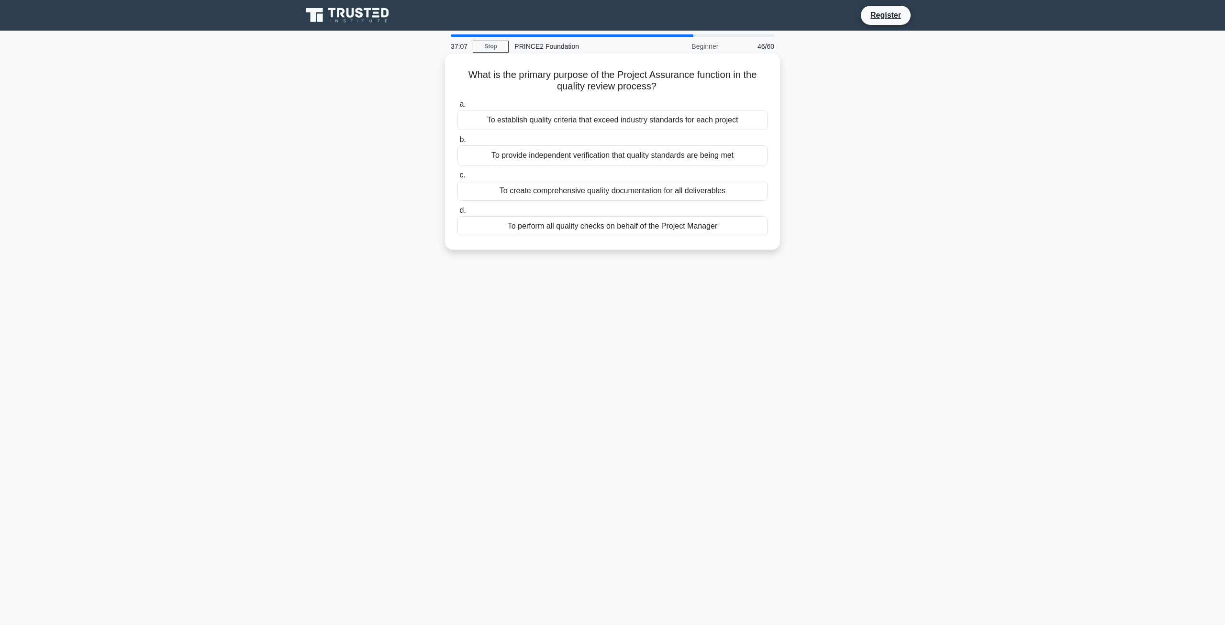
click at [497, 123] on div "To establish quality criteria that exceed industry standards for each project" at bounding box center [612, 120] width 310 height 20
click at [457, 108] on input "a. To establish quality criteria that exceed industry standards for each project" at bounding box center [457, 104] width 0 height 6
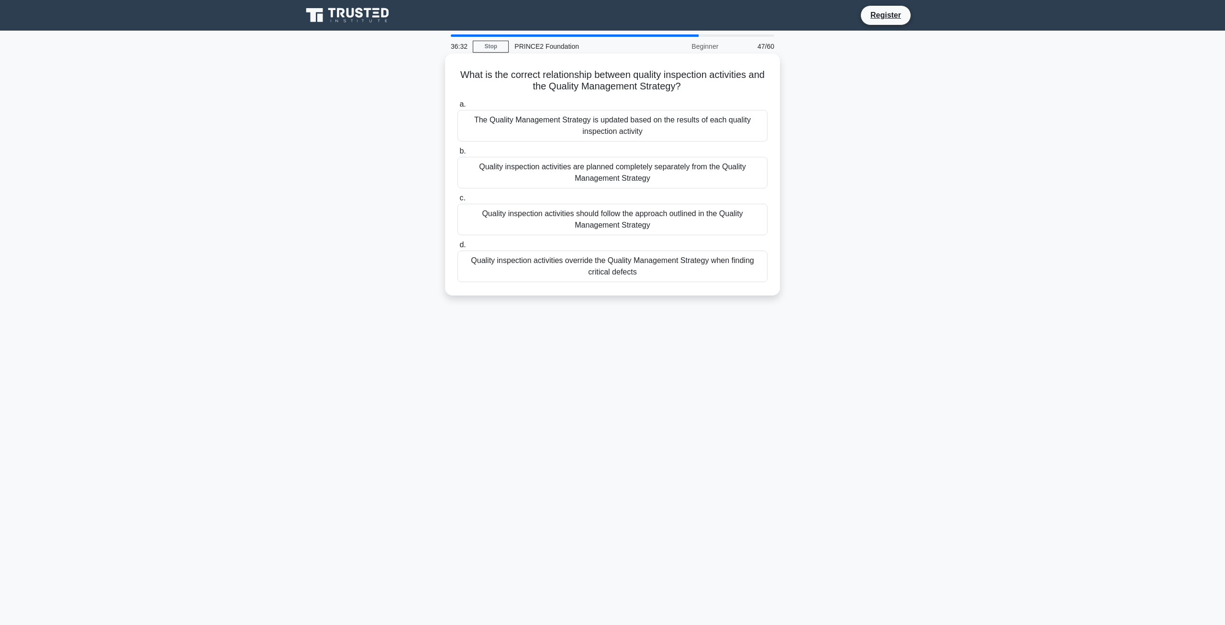
click at [555, 132] on div "The Quality Management Strategy is updated based on the results of each quality…" at bounding box center [612, 126] width 310 height 32
click at [457, 108] on input "a. The Quality Management Strategy is updated based on the results of each qual…" at bounding box center [457, 104] width 0 height 6
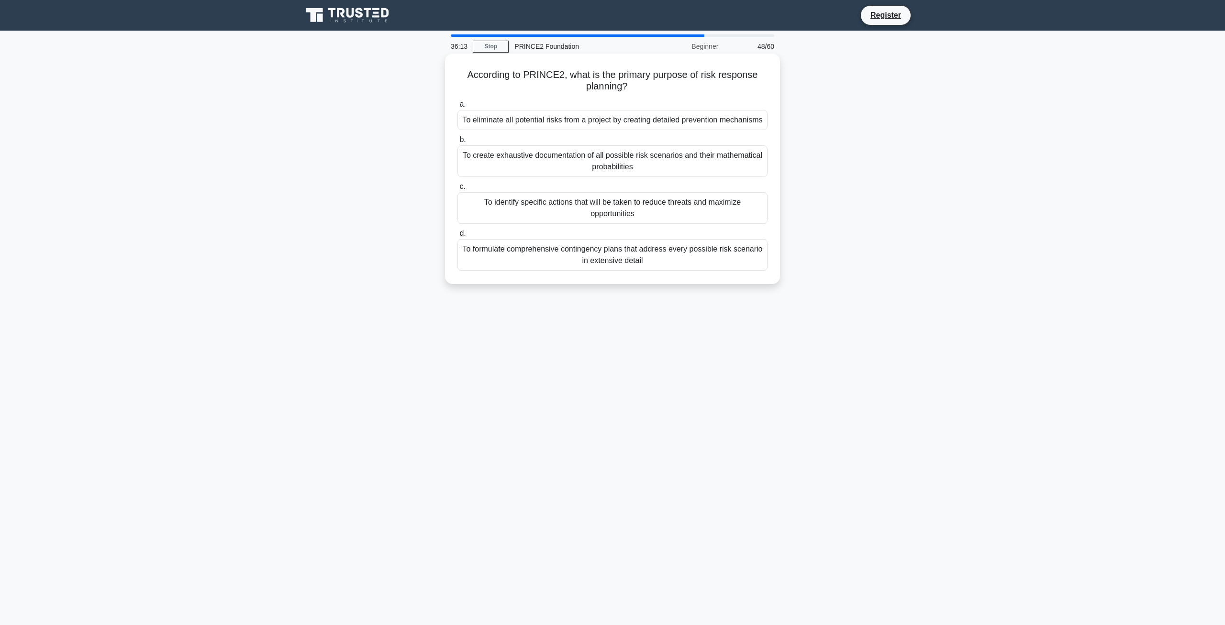
click at [682, 218] on div "To identify specific actions that will be taken to reduce threats and maximize …" at bounding box center [612, 208] width 310 height 32
click at [457, 190] on input "c. To identify specific actions that will be taken to reduce threats and maximi…" at bounding box center [457, 187] width 0 height 6
click at [556, 123] on div "The Project Manager must raise an Exception Report to the Project Board." at bounding box center [612, 120] width 310 height 20
click at [457, 108] on input "a. The Project Manager must raise an Exception Report to the Project Board." at bounding box center [457, 104] width 0 height 6
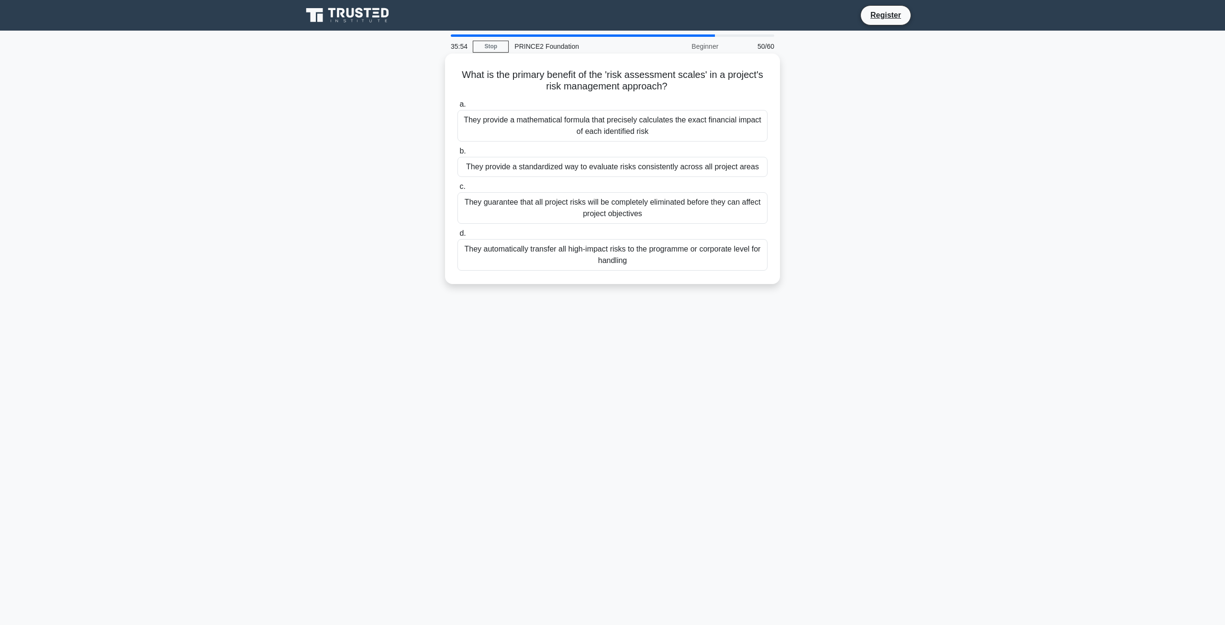
click at [591, 167] on div "They provide a standardized way to evaluate risks consistently across all proje…" at bounding box center [612, 167] width 310 height 20
click at [457, 155] on input "b. They provide a standardized way to evaluate risks consistently across all pr…" at bounding box center [457, 151] width 0 height 6
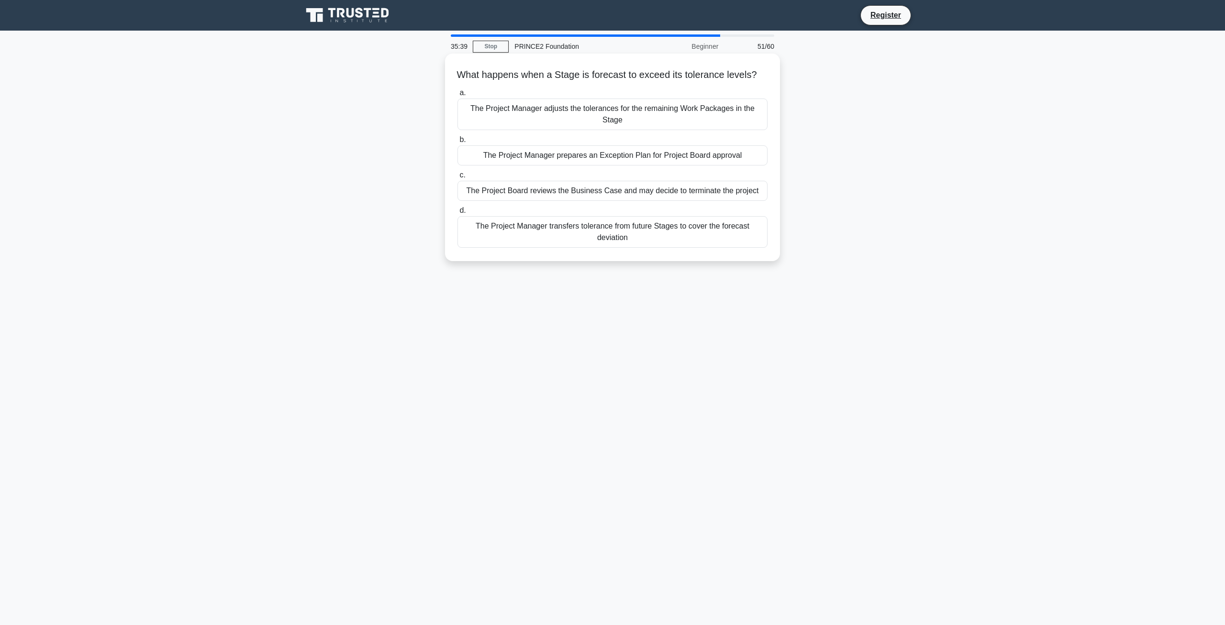
click at [649, 191] on div "The Project Board reviews the Business Case and may decide to terminate the pro…" at bounding box center [612, 191] width 310 height 20
click at [457, 178] on input "c. The Project Board reviews the Business Case and may decide to terminate the …" at bounding box center [457, 175] width 0 height 6
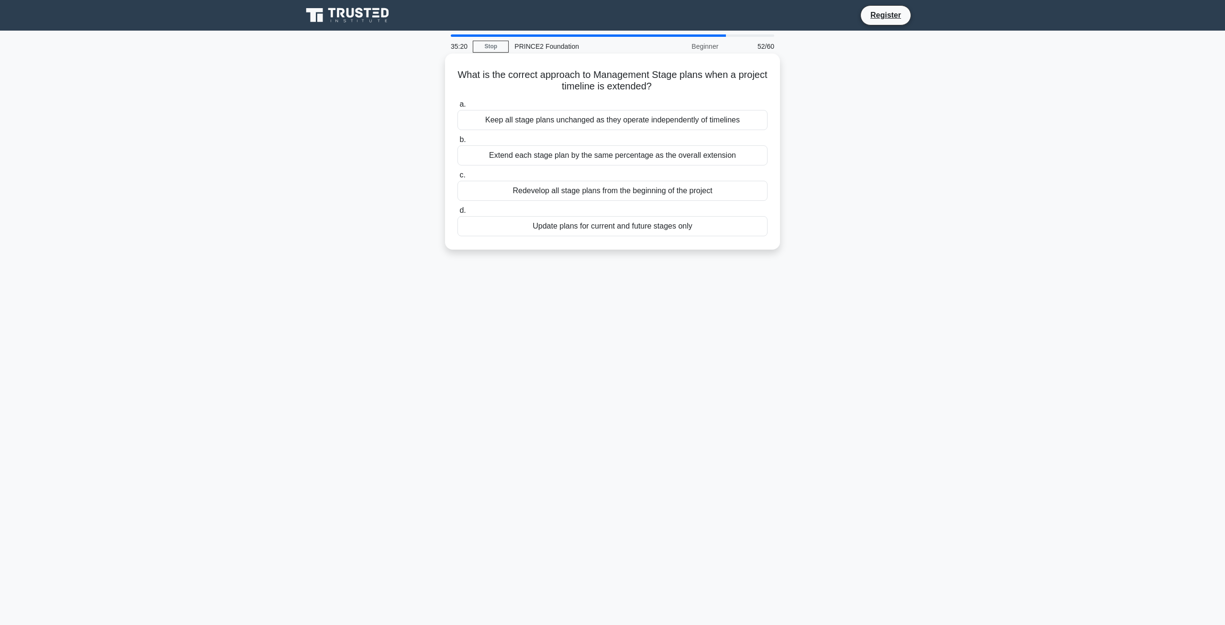
click at [560, 231] on div "Update plans for current and future stages only" at bounding box center [612, 226] width 310 height 20
click at [457, 214] on input "d. Update plans for current and future stages only" at bounding box center [457, 211] width 0 height 6
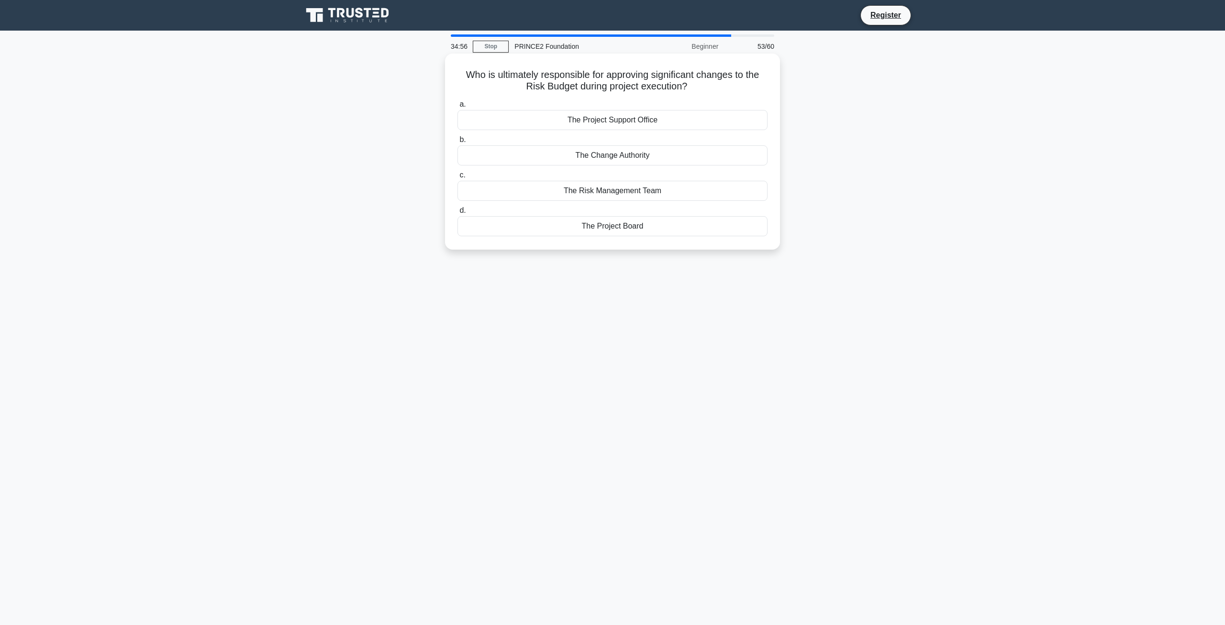
click at [607, 152] on div "The Change Authority" at bounding box center [612, 155] width 310 height 20
click at [457, 143] on input "b. The Change Authority" at bounding box center [457, 140] width 0 height 6
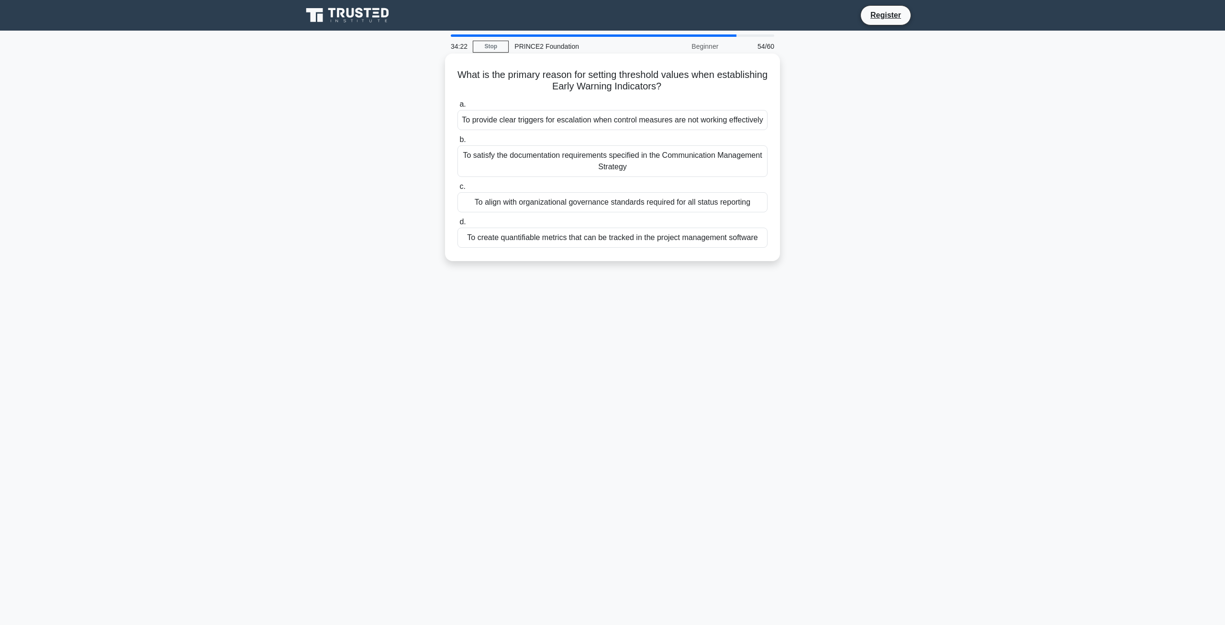
click at [634, 239] on div "To create quantifiable metrics that can be tracked in the project management so…" at bounding box center [612, 238] width 310 height 20
click at [457, 225] on input "d. To create quantifiable metrics that can be tracked in the project management…" at bounding box center [457, 222] width 0 height 6
click at [559, 167] on div "The project delivers all originally planned outputs regardless of changing mark…" at bounding box center [612, 161] width 310 height 32
click at [457, 143] on input "b. The project delivers all originally planned outputs regardless of changing m…" at bounding box center [457, 140] width 0 height 6
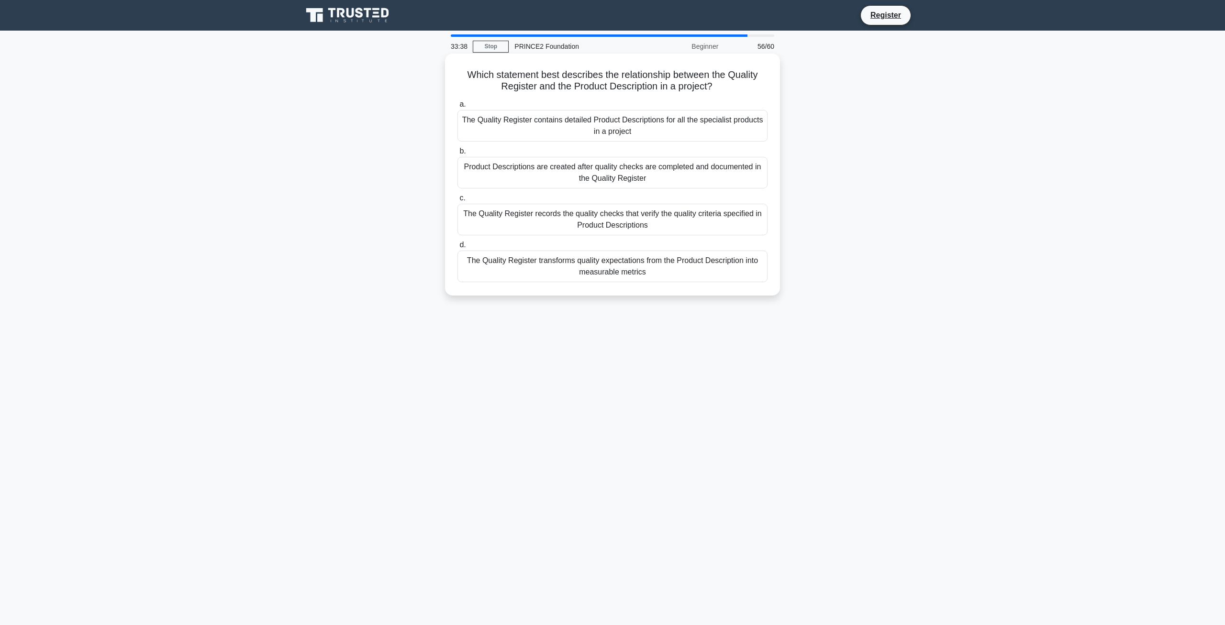
click at [580, 131] on div "The Quality Register contains detailed Product Descriptions for all the special…" at bounding box center [612, 126] width 310 height 32
click at [457, 108] on input "a. The Quality Register contains detailed Product Descriptions for all the spec…" at bounding box center [457, 104] width 0 height 6
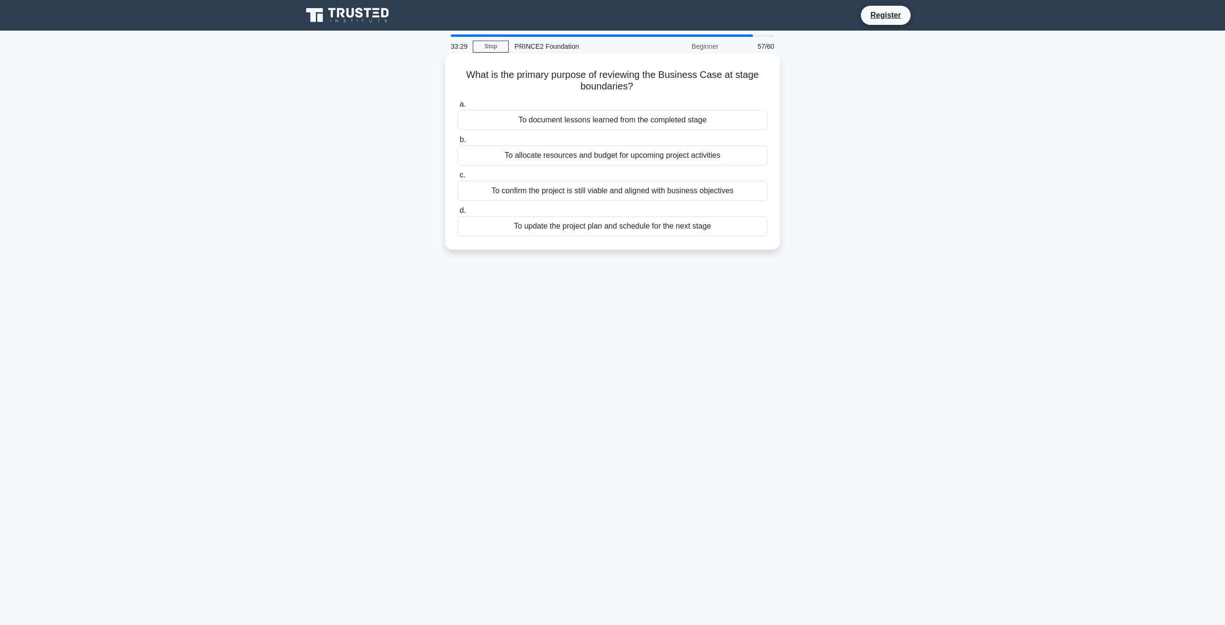
click at [532, 122] on div "To document lessons learned from the completed stage" at bounding box center [612, 120] width 310 height 20
click at [457, 108] on input "a. To document lessons learned from the completed stage" at bounding box center [457, 104] width 0 height 6
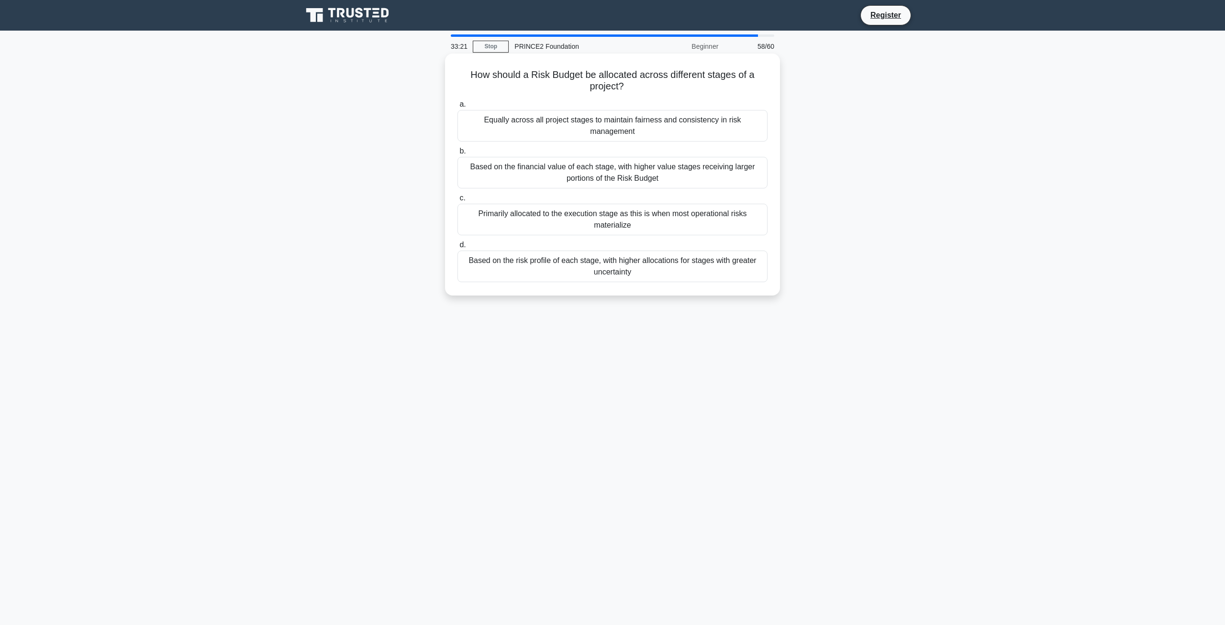
click at [538, 167] on div "Based on the financial value of each stage, with higher value stages receiving …" at bounding box center [612, 173] width 310 height 32
click at [457, 155] on input "b. Based on the financial value of each stage, with higher value stages receivi…" at bounding box center [457, 151] width 0 height 6
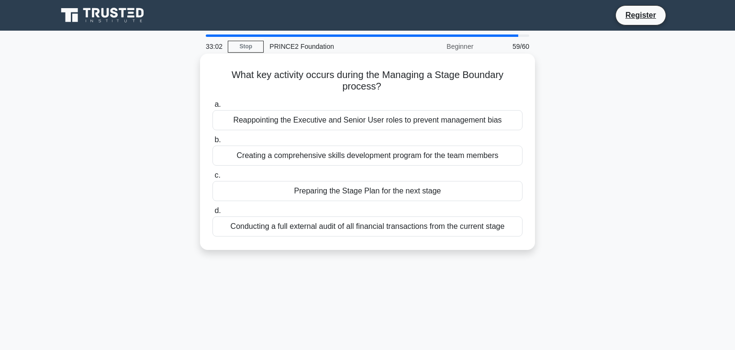
click at [332, 193] on div "Preparing the Stage Plan for the next stage" at bounding box center [367, 191] width 310 height 20
click at [212, 178] on input "c. Preparing the Stage Plan for the next stage" at bounding box center [212, 175] width 0 height 6
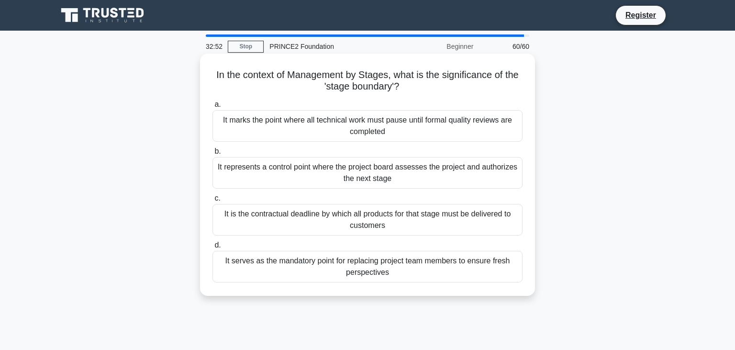
click at [271, 175] on div "It represents a control point where the project board assesses the project and …" at bounding box center [367, 173] width 310 height 32
click at [212, 155] on input "b. It represents a control point where the project board assesses the project a…" at bounding box center [212, 151] width 0 height 6
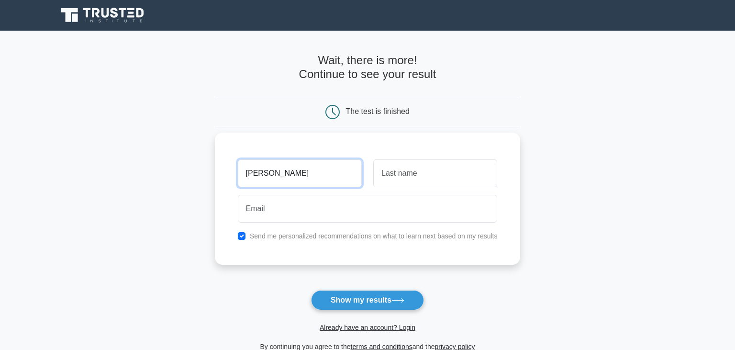
type input "[PERSON_NAME]"
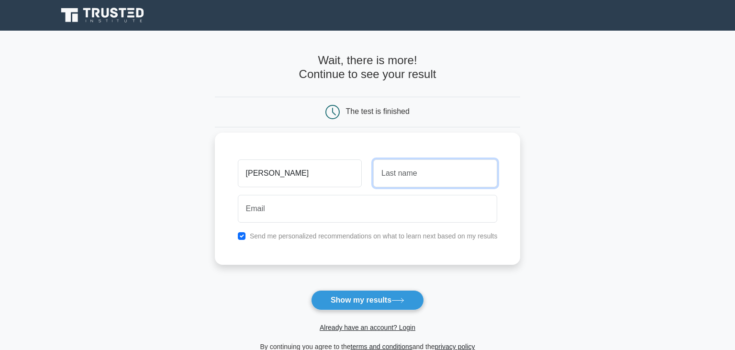
click at [441, 167] on input "text" at bounding box center [435, 173] width 124 height 28
type input "Law"
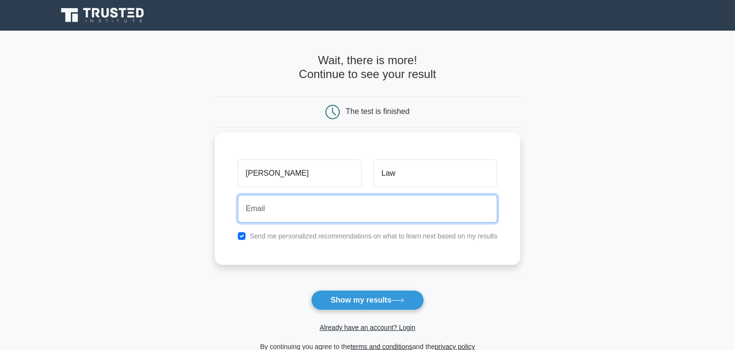
click at [319, 208] on input "email" at bounding box center [368, 209] width 260 height 28
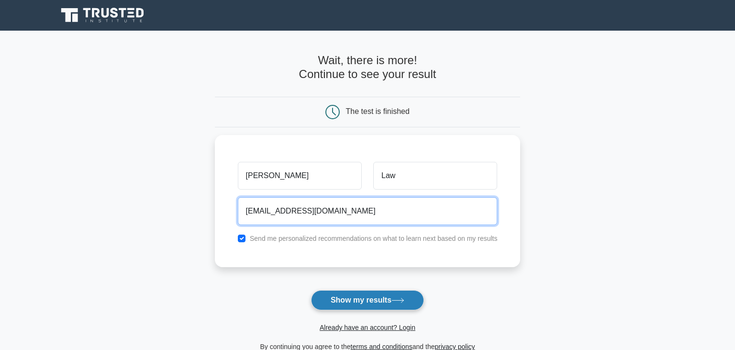
type input "[EMAIL_ADDRESS][DOMAIN_NAME]"
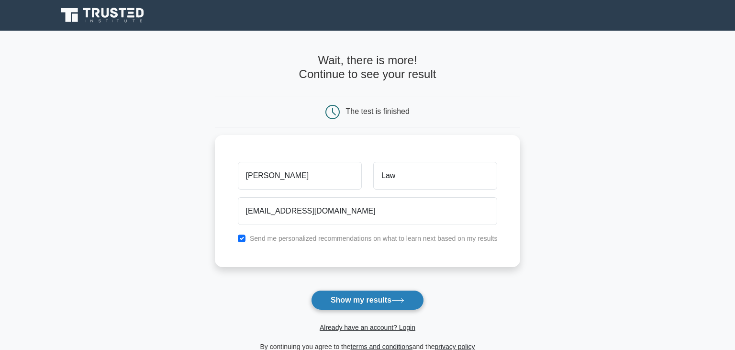
click at [334, 299] on button "Show my results" at bounding box center [367, 300] width 113 height 20
